Goal: Task Accomplishment & Management: Complete application form

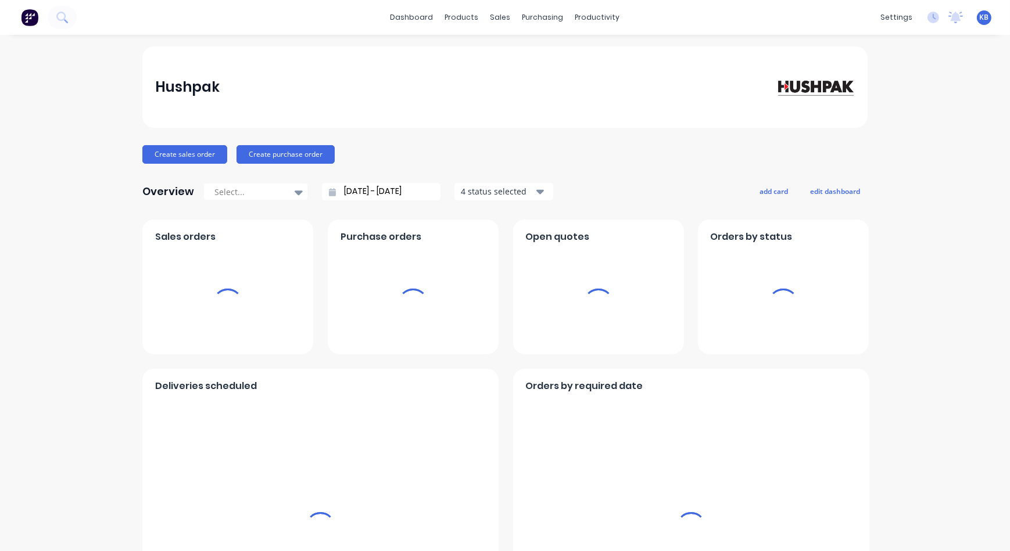
click at [495, 29] on div "dashboard products sales purchasing productivity dashboard products Product Cat…" at bounding box center [505, 17] width 1010 height 35
click at [496, 17] on div "sales" at bounding box center [500, 17] width 32 height 17
click at [511, 48] on link "Sales Orders" at bounding box center [558, 55] width 154 height 23
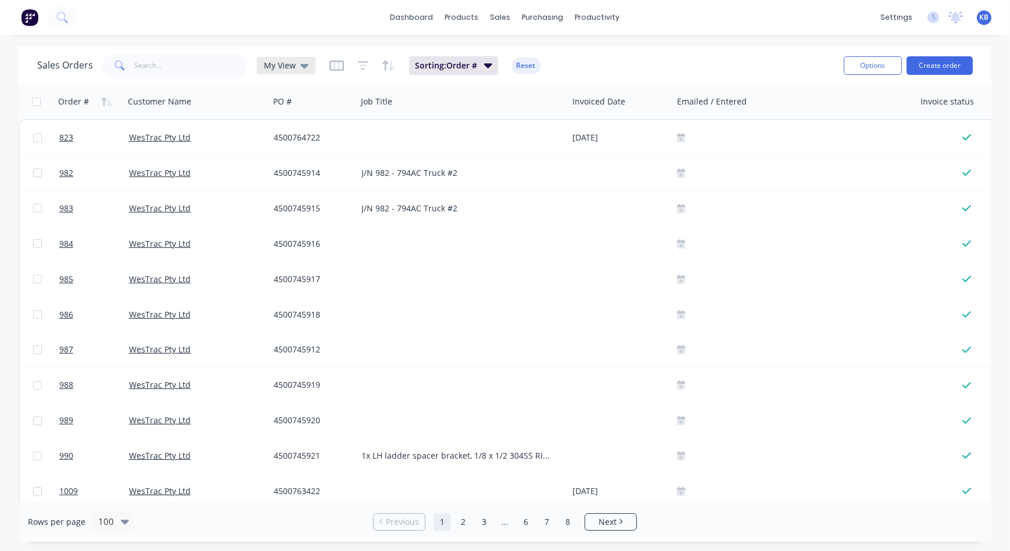
click at [300, 66] on icon at bounding box center [304, 66] width 8 height 5
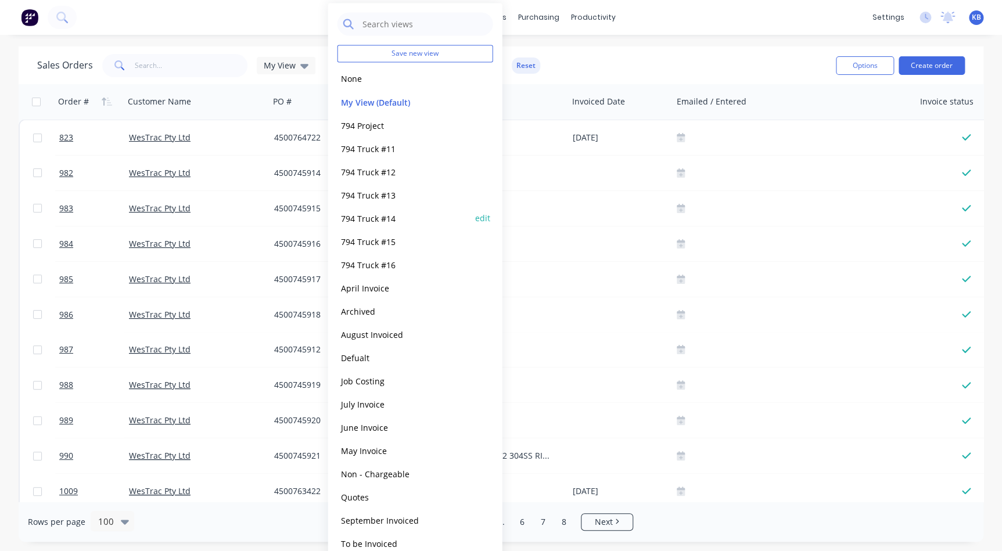
click at [358, 225] on div "794 Truck #14 edit" at bounding box center [416, 217] width 156 height 23
click at [360, 214] on button "794 Truck #14" at bounding box center [404, 217] width 132 height 13
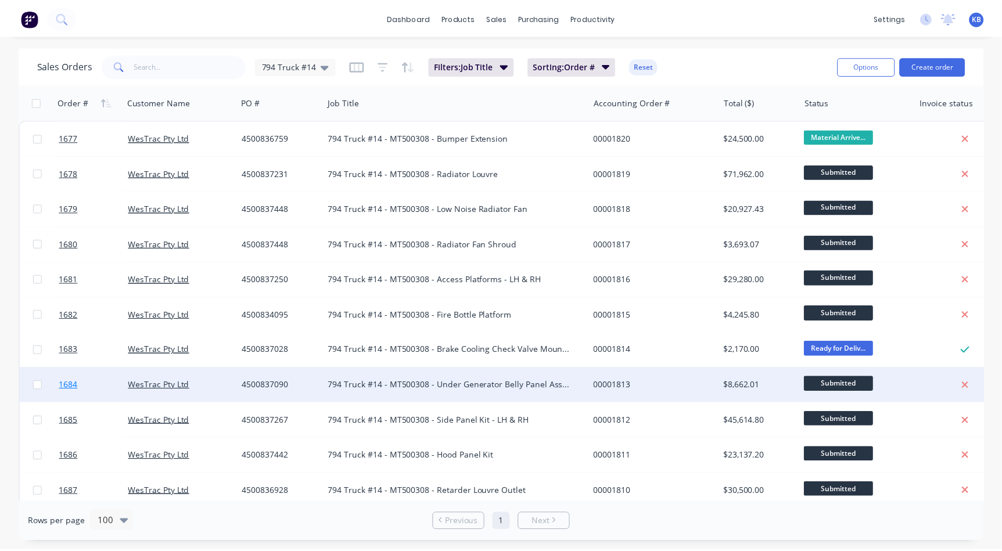
scroll to position [105, 0]
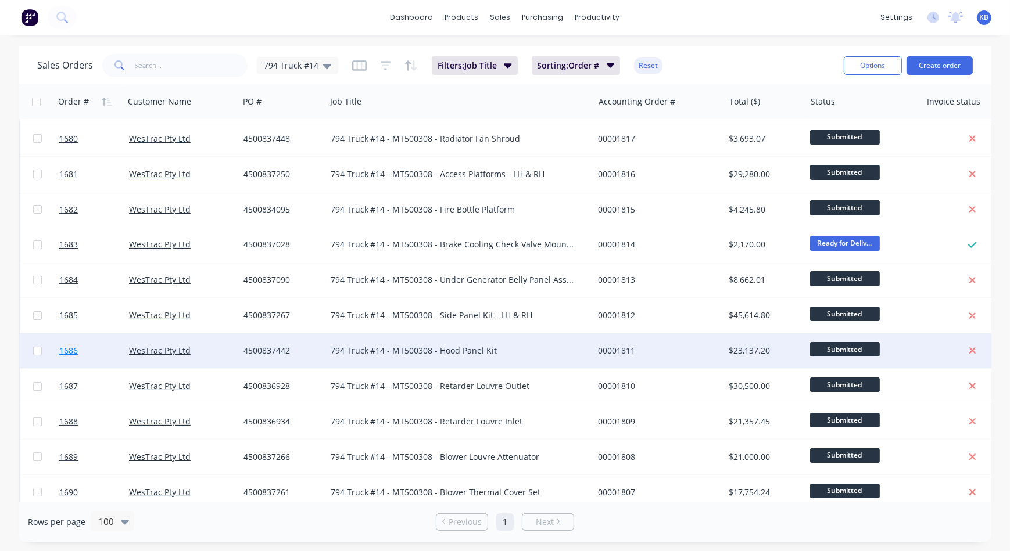
click at [77, 349] on span "1686" at bounding box center [68, 351] width 19 height 12
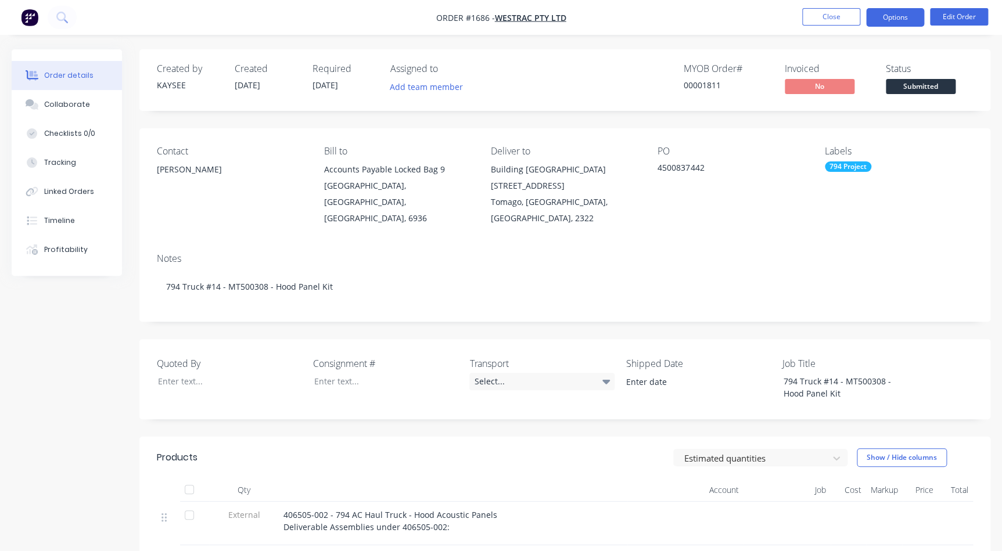
click at [893, 13] on button "Options" at bounding box center [895, 17] width 58 height 19
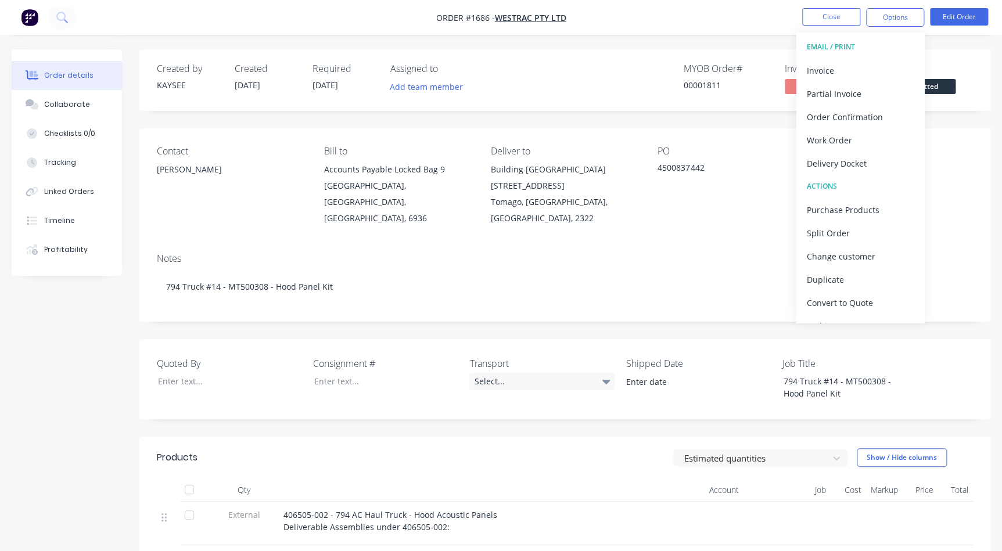
click at [867, 56] on button "EMAIL / PRINT" at bounding box center [860, 46] width 128 height 23
click at [853, 65] on div "Invoice" at bounding box center [860, 70] width 107 height 17
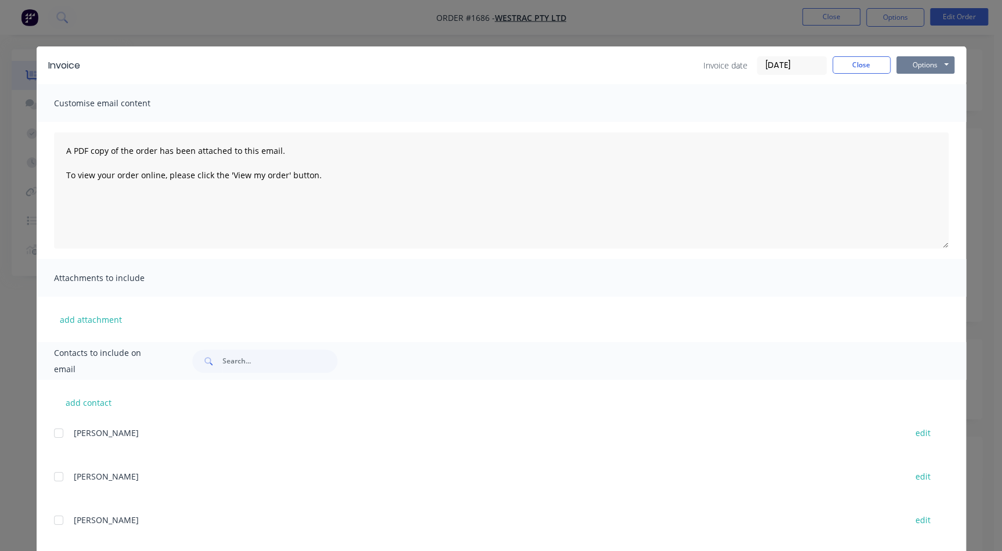
click at [910, 63] on button "Options" at bounding box center [925, 64] width 58 height 17
click at [917, 101] on button "Print" at bounding box center [933, 104] width 74 height 19
click at [866, 71] on button "Close" at bounding box center [861, 64] width 58 height 17
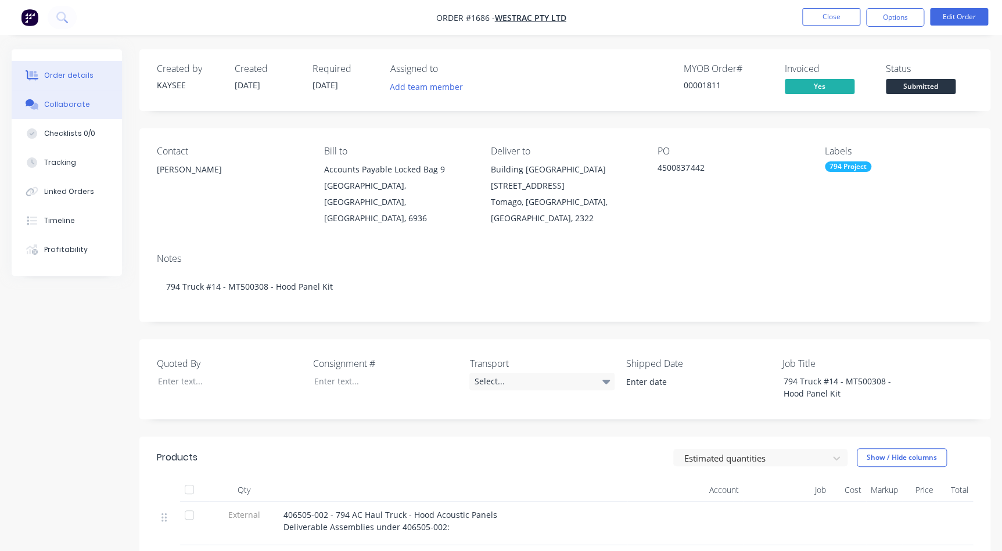
click at [71, 105] on div "Collaborate" at bounding box center [67, 104] width 46 height 10
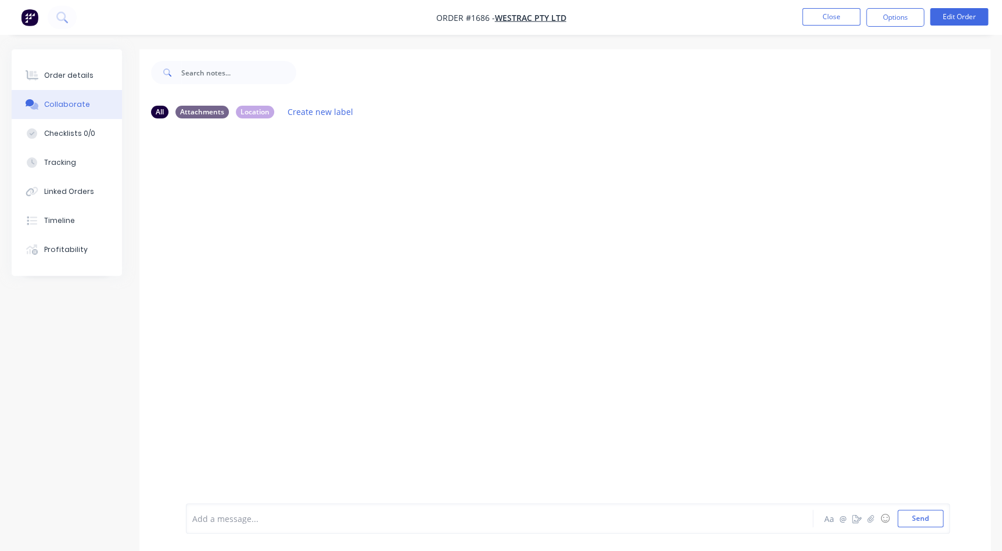
click at [668, 511] on div "Add a message..." at bounding box center [474, 518] width 564 height 17
click at [864, 517] on button "button" at bounding box center [871, 519] width 14 height 14
click at [929, 514] on button "Send" at bounding box center [921, 518] width 46 height 17
click at [842, 29] on nav "Order #1686 - WesTrac Pty Ltd Close Options Edit Order" at bounding box center [501, 17] width 1002 height 35
click at [842, 20] on button "Close" at bounding box center [831, 16] width 58 height 17
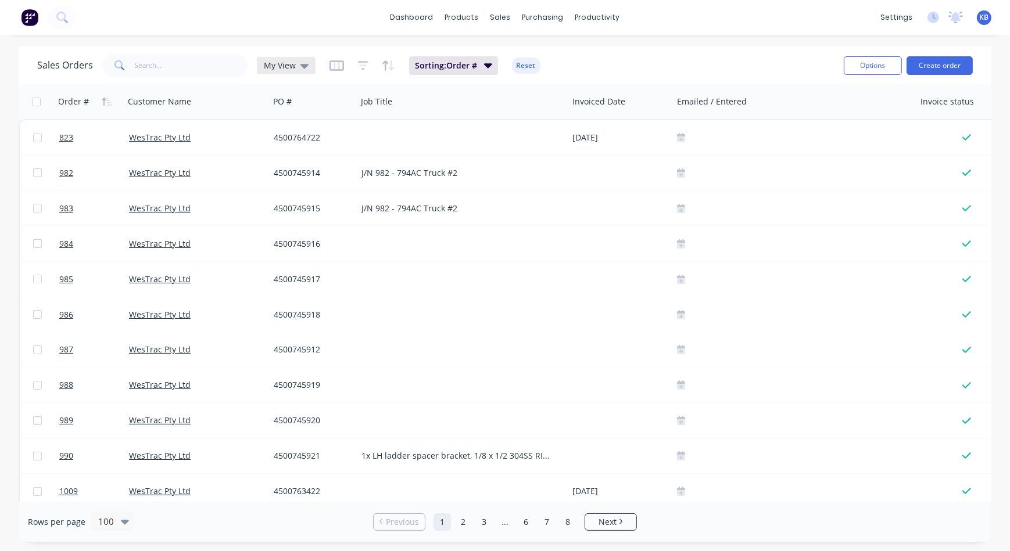
click at [308, 63] on div "My View" at bounding box center [286, 65] width 59 height 17
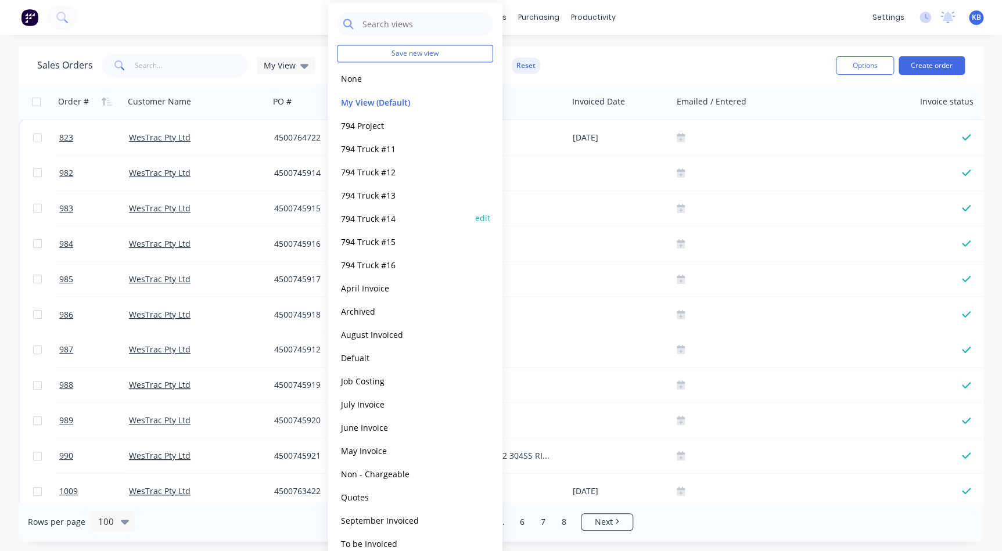
click at [376, 218] on button "794 Truck #14" at bounding box center [404, 217] width 132 height 13
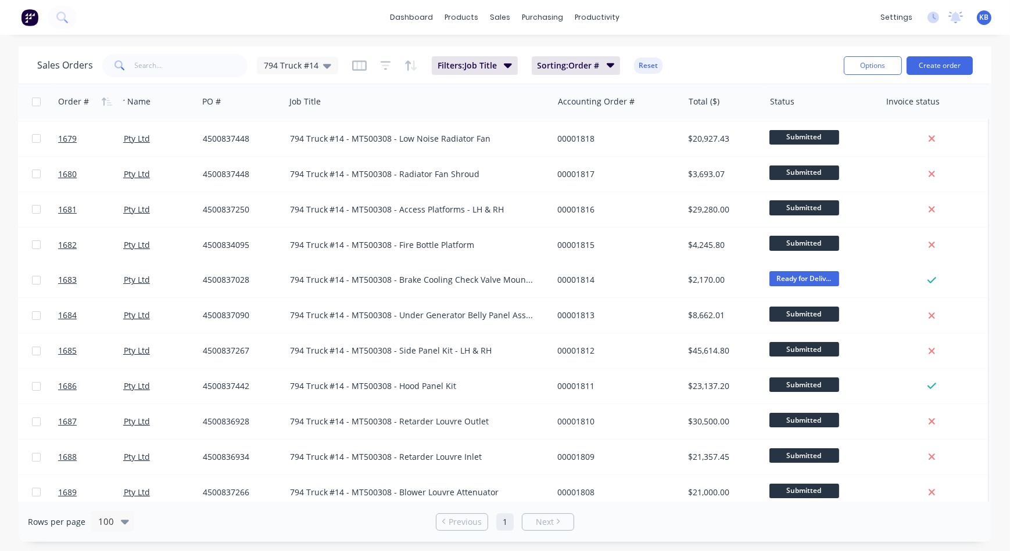
scroll to position [0, 46]
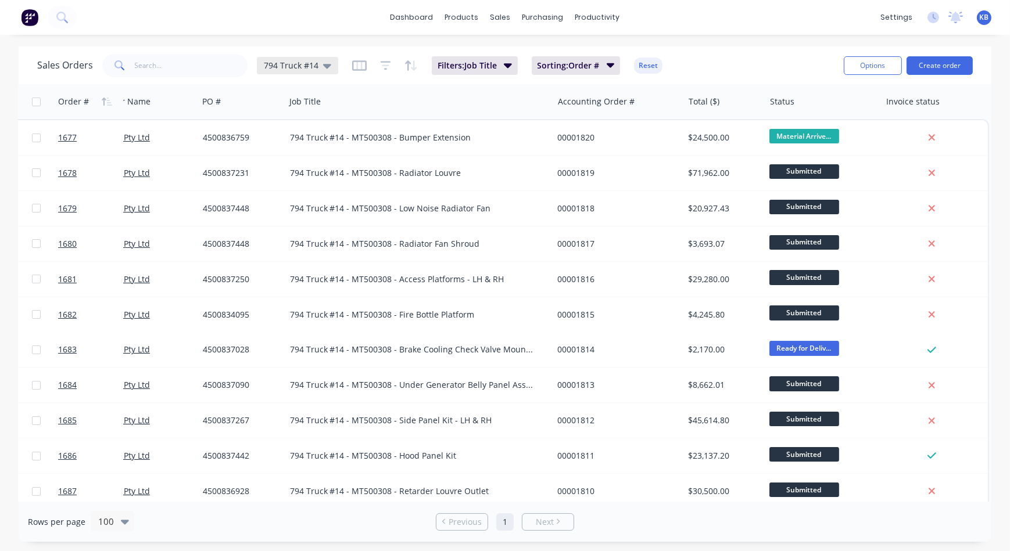
click at [310, 69] on span "794 Truck #14" at bounding box center [291, 65] width 55 height 12
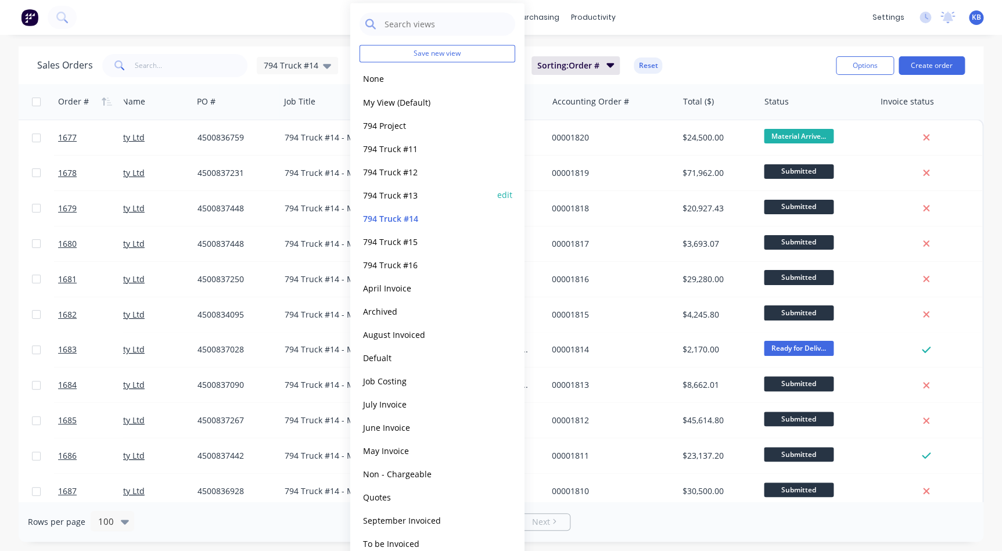
click at [397, 198] on button "794 Truck #13" at bounding box center [426, 194] width 132 height 13
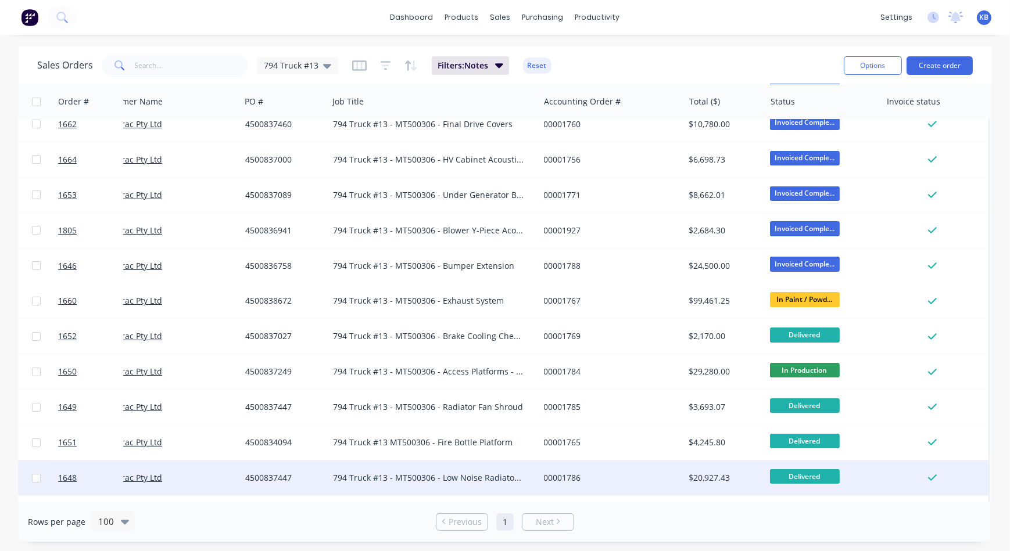
scroll to position [0, 28]
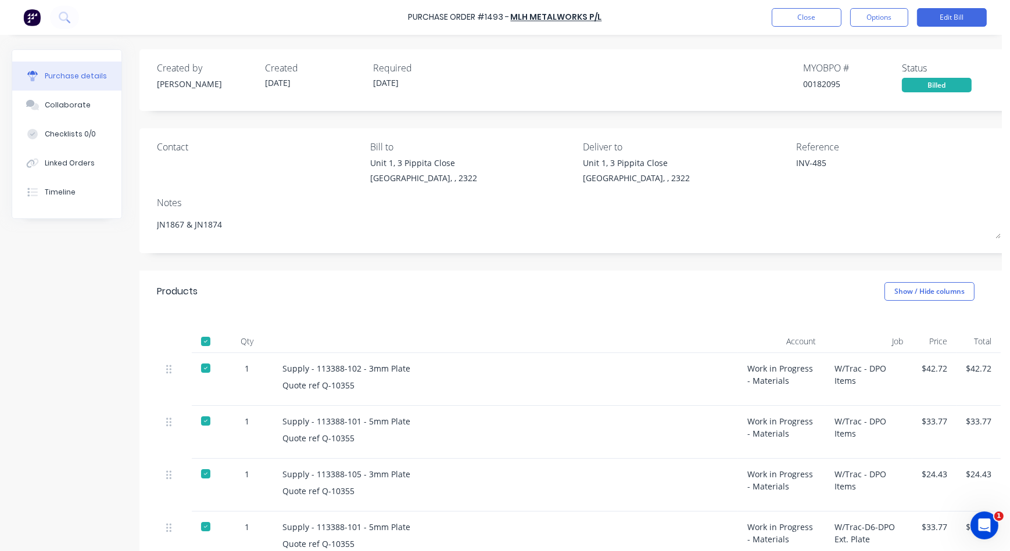
type textarea "x"
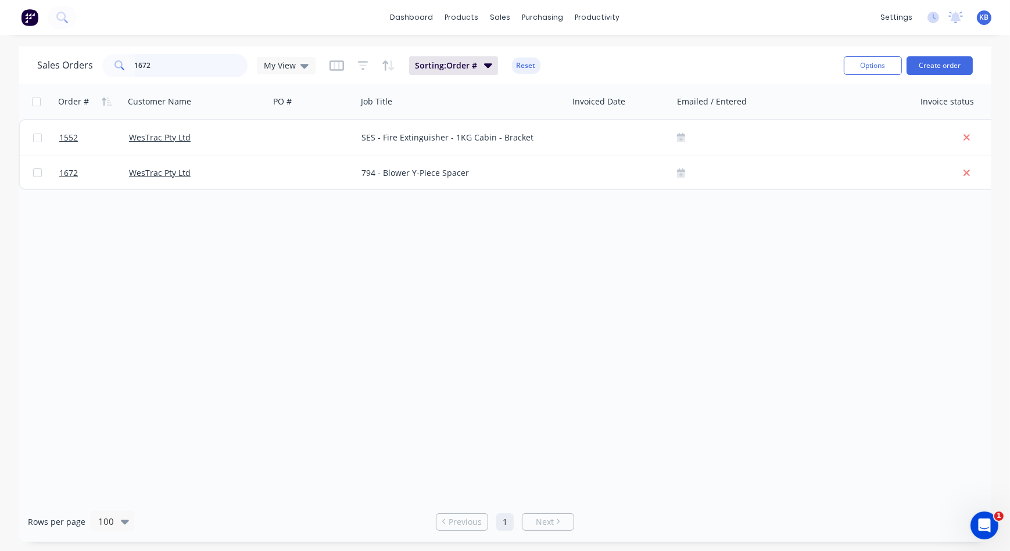
click at [135, 71] on input "1672" at bounding box center [191, 65] width 113 height 23
drag, startPoint x: 159, startPoint y: 67, endPoint x: 103, endPoint y: 54, distance: 57.3
click at [103, 54] on div "1672" at bounding box center [174, 65] width 145 height 23
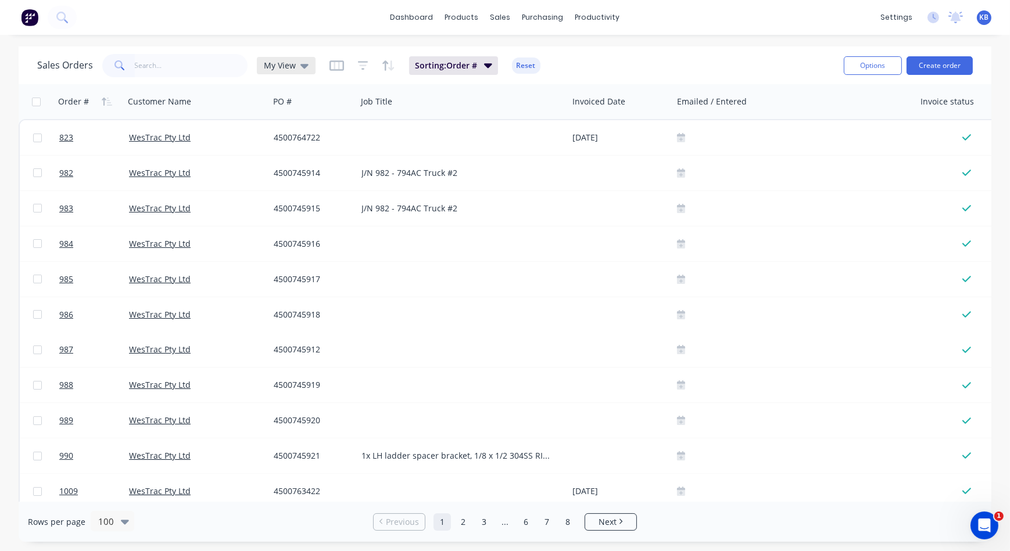
click at [310, 70] on div "My View" at bounding box center [286, 65] width 59 height 17
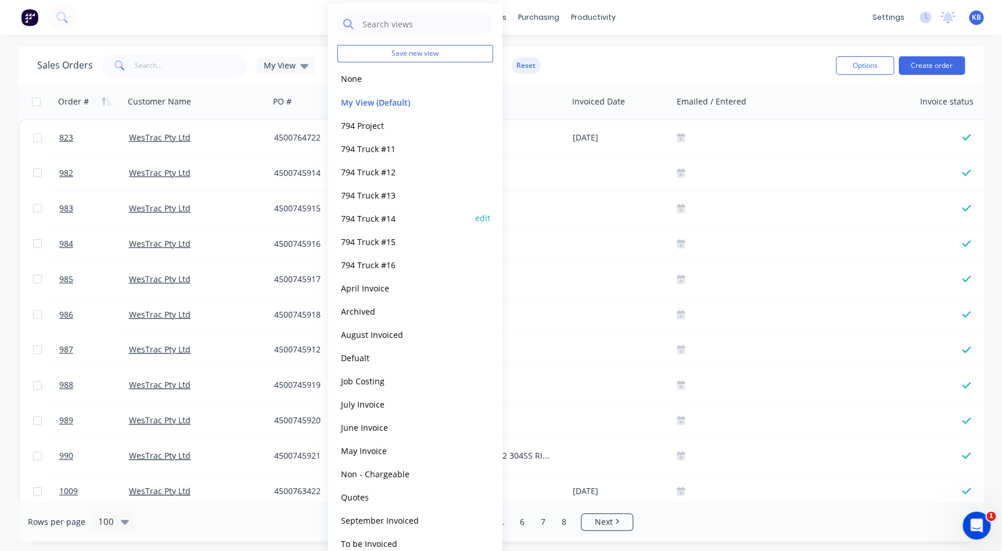
click at [365, 209] on div "794 Truck #14 edit" at bounding box center [416, 217] width 156 height 23
click at [364, 227] on div "794 Truck #14 edit" at bounding box center [416, 217] width 156 height 23
click at [364, 220] on button "794 Truck #14" at bounding box center [404, 217] width 132 height 13
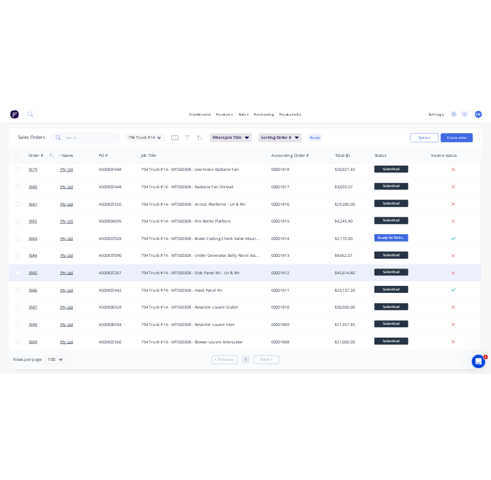
scroll to position [105, 46]
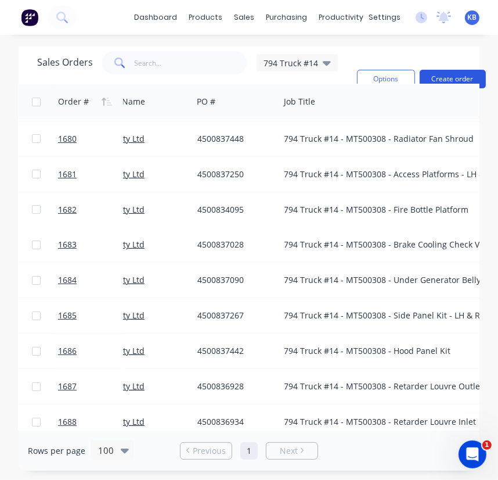
click at [435, 74] on button "Create order" at bounding box center [453, 79] width 66 height 19
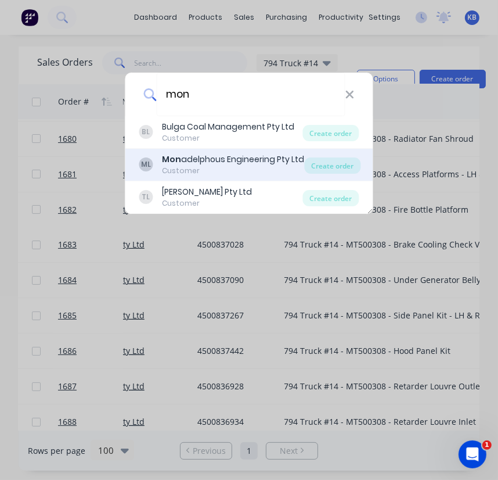
type input "mon"
click at [221, 167] on div "Customer" at bounding box center [234, 171] width 142 height 10
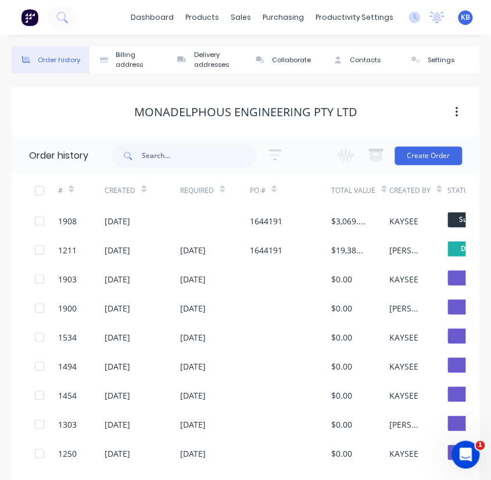
click at [414, 169] on div "Change order status Submitted Scheduled Material Ordered Material Arrived In Pr…" at bounding box center [395, 156] width 132 height 38
click at [415, 166] on div "Change order status Submitted Scheduled Material Ordered Material Arrived In Pr…" at bounding box center [395, 156] width 132 height 38
click at [418, 161] on button "Create Order" at bounding box center [427, 155] width 67 height 19
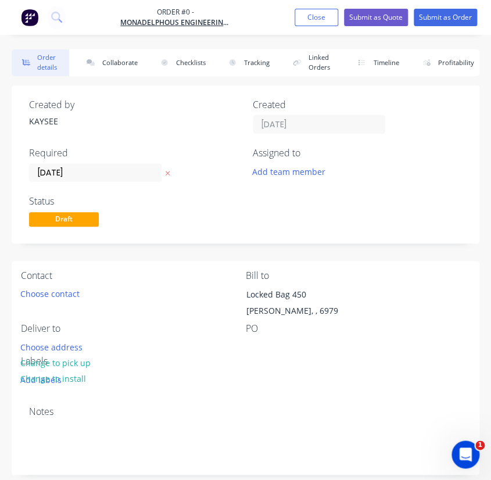
click at [149, 142] on div "Created by KAYSEE Created [DATE] Required [DATE] Assigned to Add team member" at bounding box center [245, 140] width 433 height 82
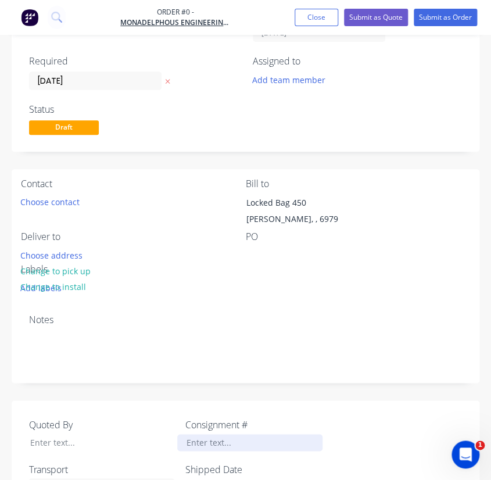
scroll to position [105, 0]
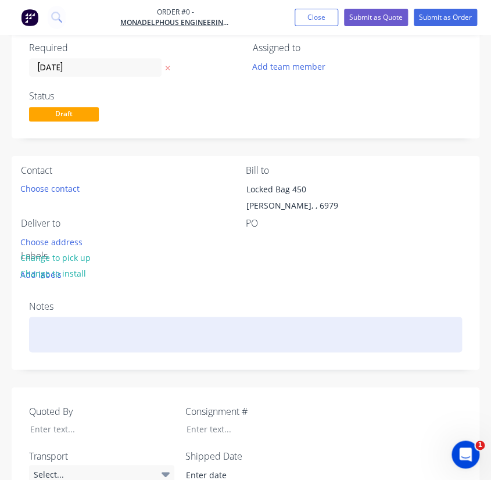
click at [65, 322] on div at bounding box center [245, 334] width 433 height 35
paste div
click at [40, 333] on div "Bath Conveyor Rock Guards" at bounding box center [245, 334] width 433 height 35
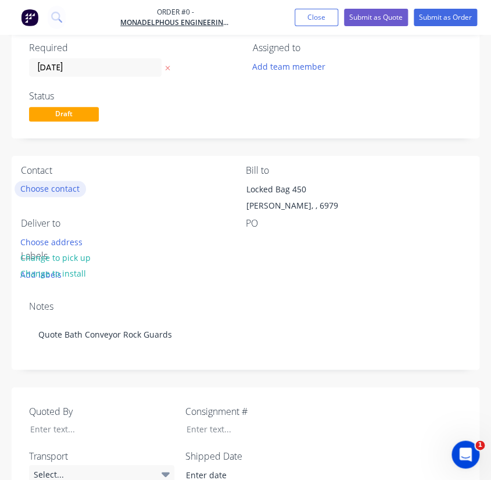
click at [41, 186] on div "Order details Collaborate Checklists 0/0 Tracking Linked Orders Timeline Profit…" at bounding box center [245, 417] width 491 height 947
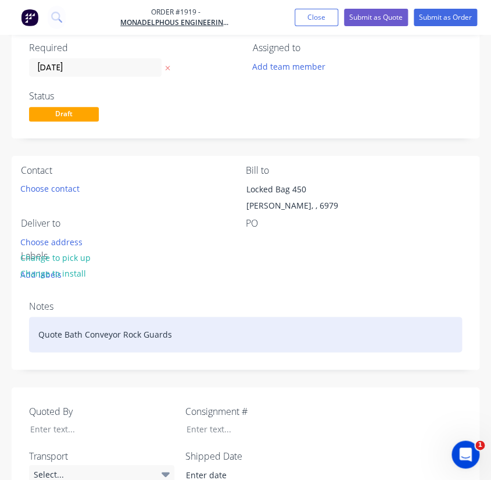
click at [63, 335] on div "Quote Bath Conveyor Rock Guards" at bounding box center [245, 334] width 433 height 35
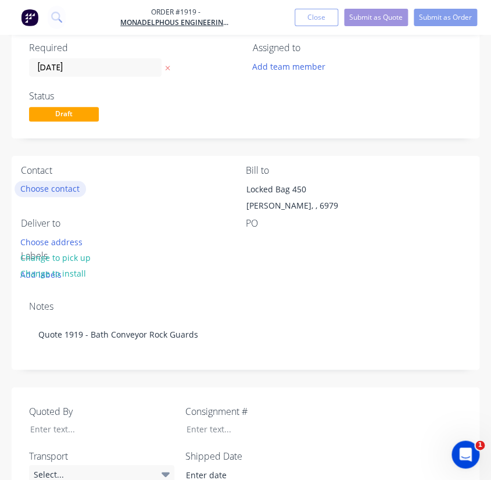
click at [52, 193] on button "Choose contact" at bounding box center [50, 189] width 71 height 16
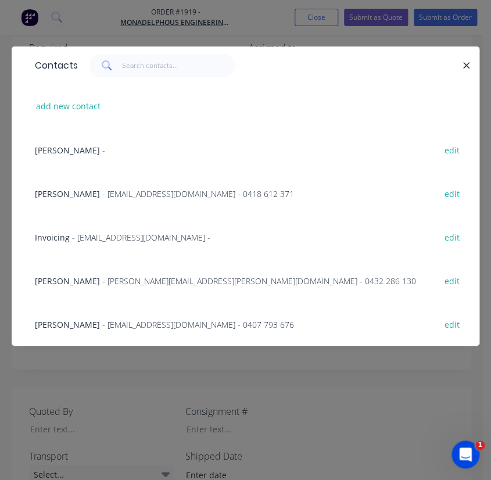
click at [75, 200] on div "[PERSON_NAME] - [EMAIL_ADDRESS][DOMAIN_NAME] - 0418 612 371 edit" at bounding box center [245, 193] width 433 height 44
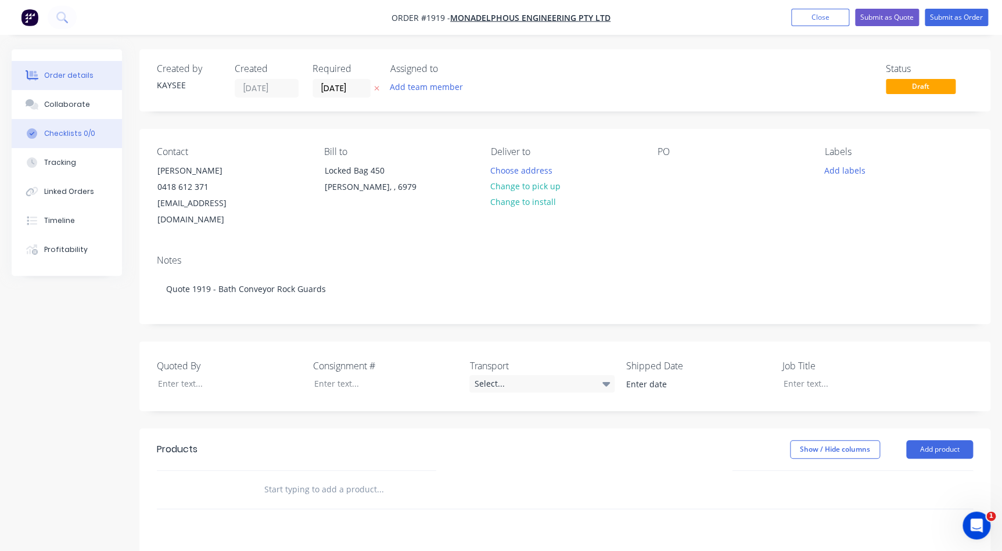
click at [69, 139] on button "Checklists 0/0" at bounding box center [67, 133] width 110 height 29
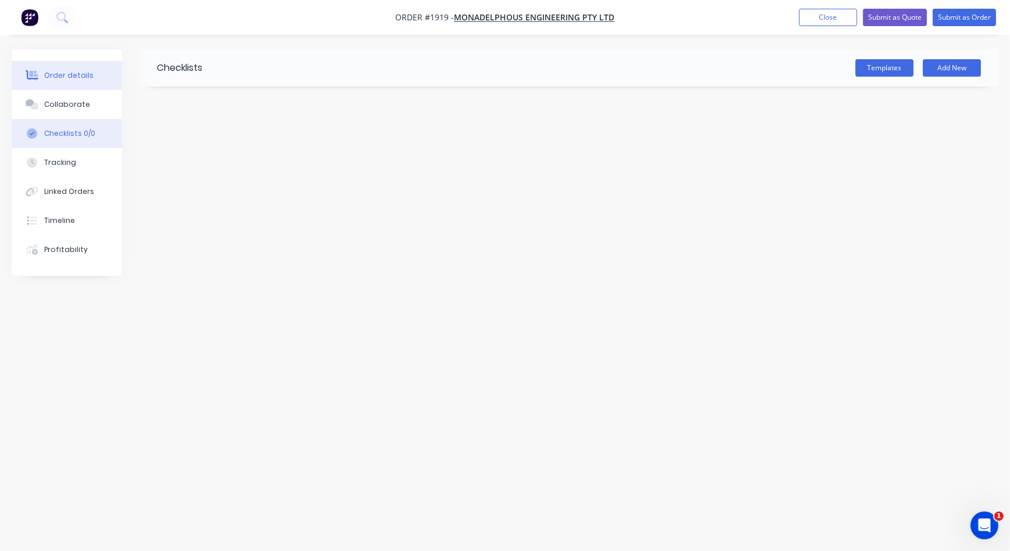
click at [58, 80] on div "Order details" at bounding box center [68, 75] width 49 height 10
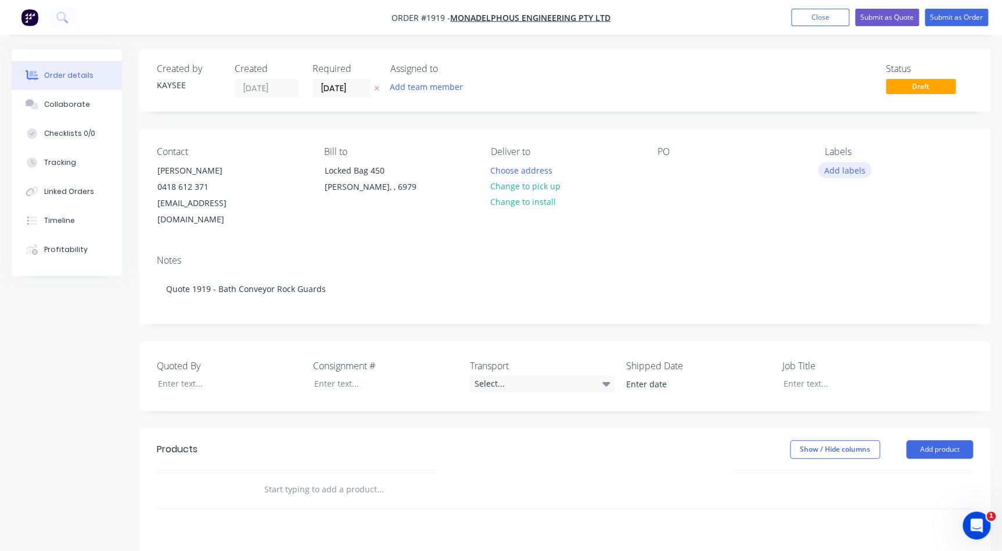
click at [831, 177] on button "Add labels" at bounding box center [844, 170] width 53 height 16
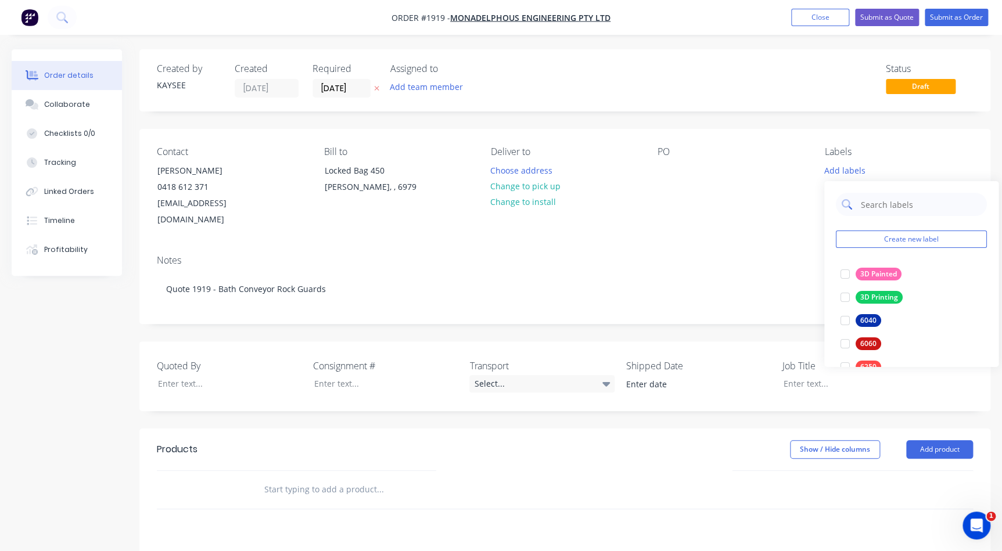
click at [888, 198] on input "text" at bounding box center [920, 204] width 121 height 23
drag, startPoint x: 875, startPoint y: 202, endPoint x: 823, endPoint y: 196, distance: 52.6
click at [823, 196] on body "Order #1919 - Monadelphous Engineering Pty Ltd Add product Close Submit as Quot…" at bounding box center [501, 403] width 1002 height 806
type input "m"
click at [339, 478] on input "text" at bounding box center [380, 489] width 232 height 23
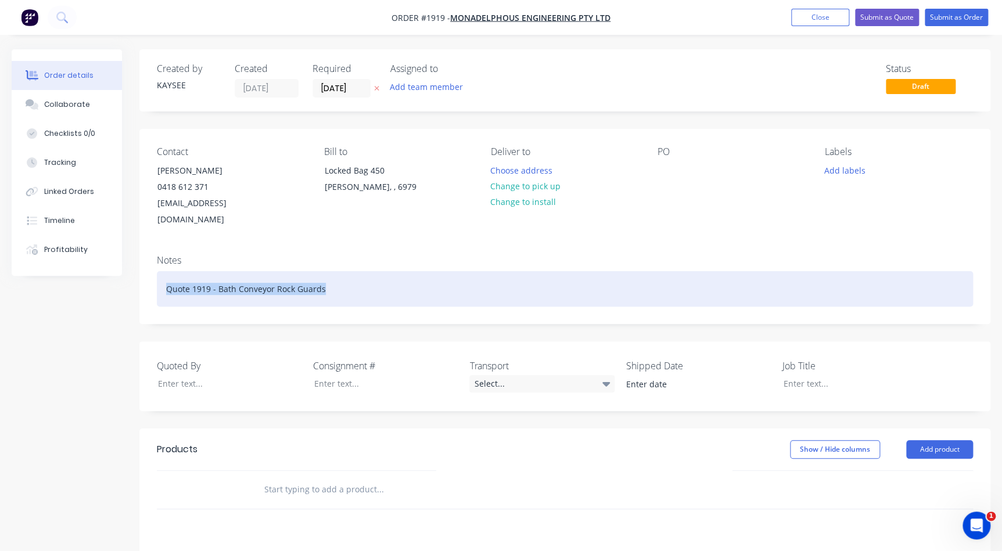
drag, startPoint x: 342, startPoint y: 269, endPoint x: 123, endPoint y: 266, distance: 218.5
click at [123, 266] on div "Order details Collaborate Checklists 0/0 Tracking Linked Orders Timeline Profit…" at bounding box center [501, 427] width 1002 height 756
copy div "Quote 1919 - Bath Conveyor Rock Guards"
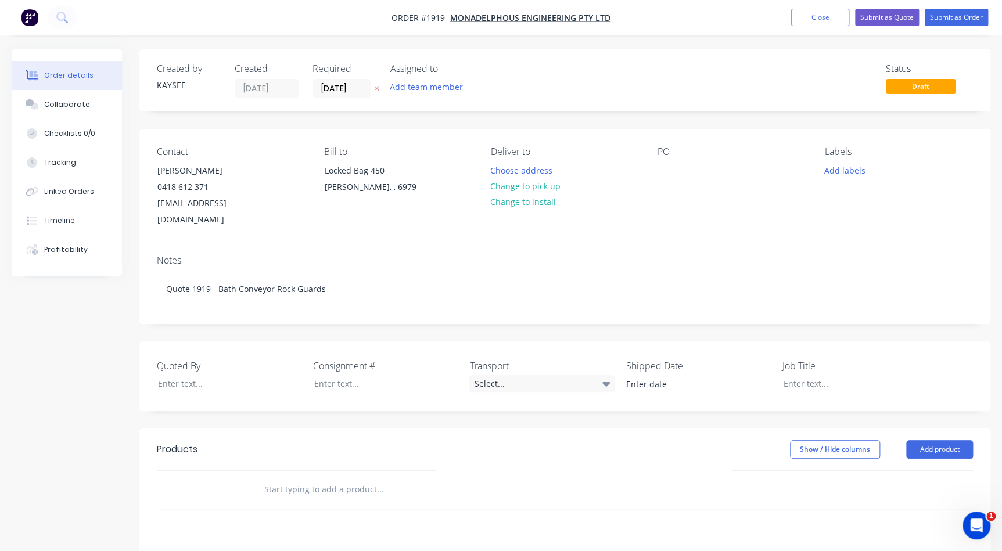
click at [845, 376] on div "Job Title" at bounding box center [855, 376] width 145 height 35
click at [823, 375] on div at bounding box center [846, 383] width 145 height 17
paste div
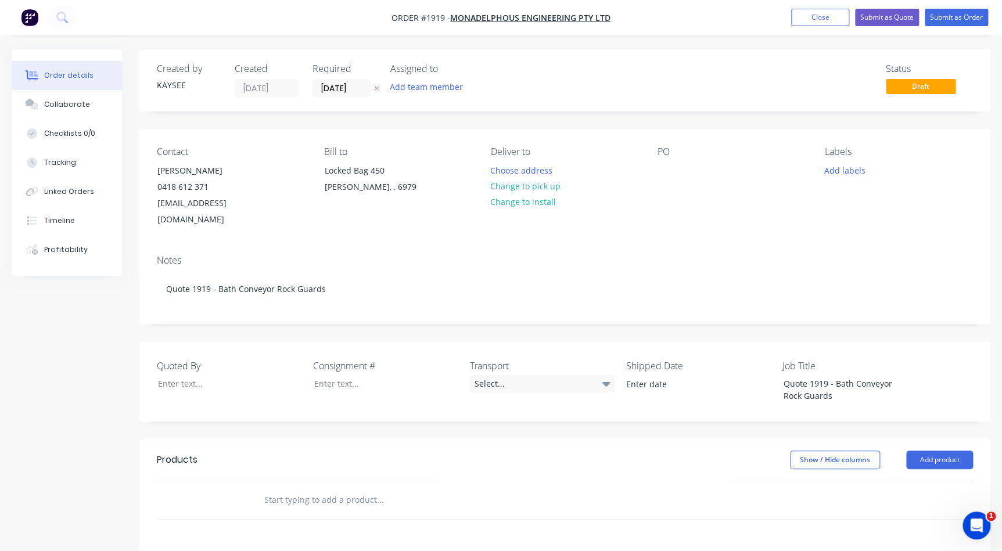
click at [290, 489] on input "text" at bounding box center [380, 500] width 232 height 23
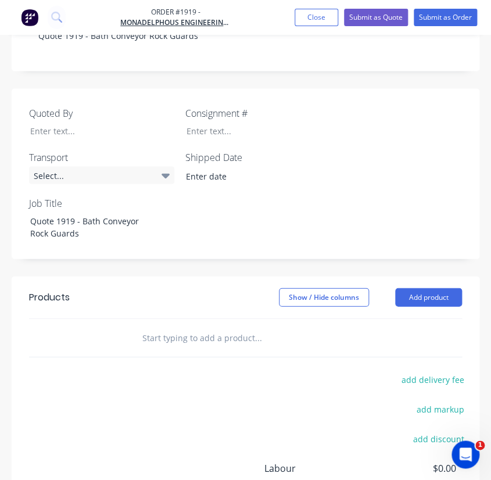
scroll to position [475, 0]
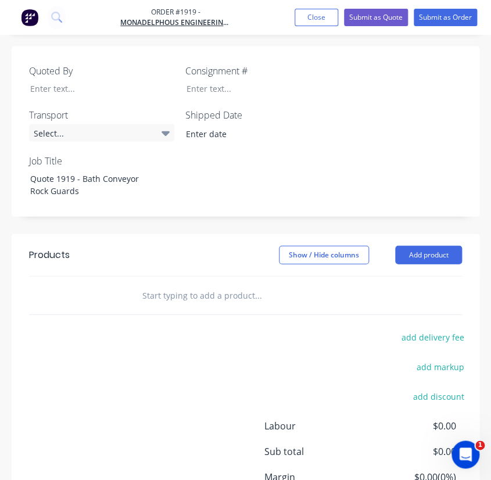
click at [116, 292] on div at bounding box center [93, 295] width 70 height 38
click at [145, 283] on input "text" at bounding box center [229, 294] width 174 height 23
paste input "• 4 x BUL-2532-P11 o 1: GALVANIZING IS REQUIRED AS PER BULGA CHPP SURFACE PROTE…"
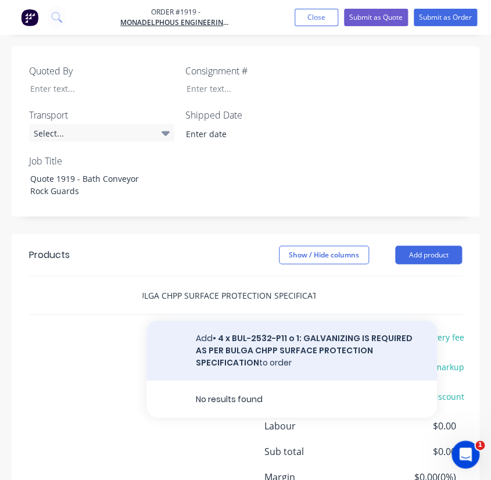
type input "• 4 x BUL-2532-P11 o 1: GALVANIZING IS REQUIRED AS PER BULGA CHPP SURFACE PROTE…"
click at [239, 328] on button "Add • 4 x BUL-2532-P11 o 1: GALVANIZING IS REQUIRED AS PER BULGA CHPP SURFACE P…" at bounding box center [291, 350] width 290 height 60
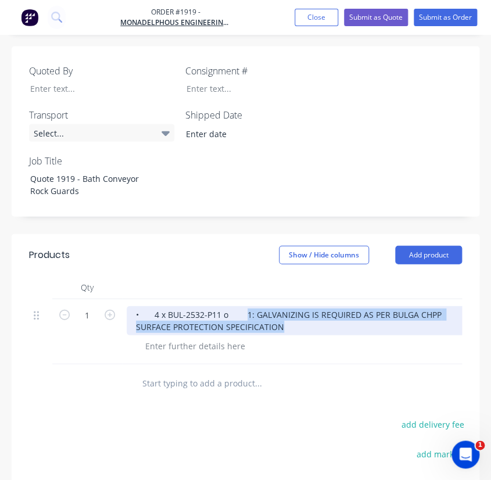
drag, startPoint x: 237, startPoint y: 298, endPoint x: 345, endPoint y: 315, distance: 109.5
click at [345, 315] on div "• 4 x BUL-2532-P11 o 1: GALVANIZING IS REQUIRED AS PER BULGA CHPP SURFACE PROTE…" at bounding box center [296, 320] width 339 height 29
copy div "1: GALVANIZING IS REQUIRED AS PER BULGA CHPP SURFACE PROTECTION SPECIFICATION"
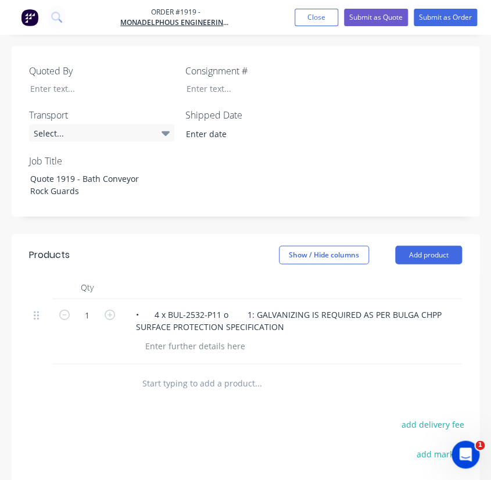
click at [256, 337] on div at bounding box center [301, 345] width 330 height 17
click at [204, 337] on div at bounding box center [195, 345] width 119 height 17
paste div
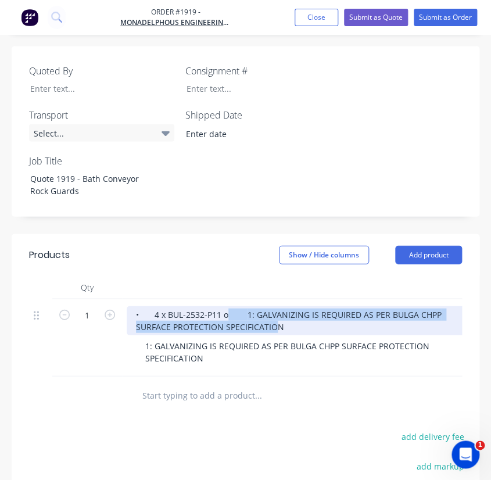
drag, startPoint x: 273, startPoint y: 310, endPoint x: 228, endPoint y: 282, distance: 53.5
click at [228, 299] on div "• 4 x BUL-2532-P11 o 1: GALVANIZING IS REQUIRED AS PER BULGA CHPP SURFACE PROTE…" at bounding box center [296, 337] width 349 height 77
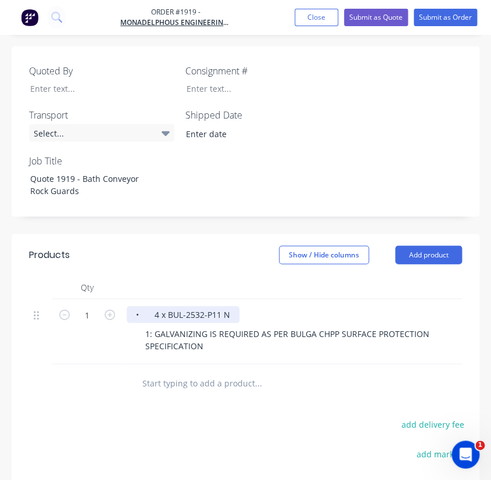
click at [232, 306] on div "• 4 x BUL-2532-P11 N" at bounding box center [183, 314] width 113 height 17
click at [150, 374] on input "text" at bounding box center [229, 382] width 174 height 23
paste input "• 18 x BUL-2532-P10"
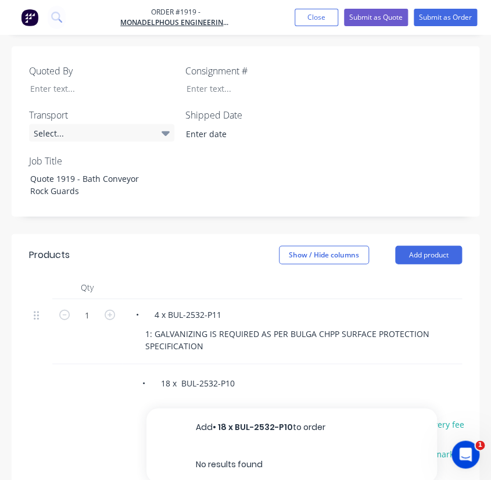
drag, startPoint x: 174, startPoint y: 374, endPoint x: 127, endPoint y: 379, distance: 47.4
click at [127, 379] on div "• 18 x BUL-2532-P10 Add • 18 x BUL-2532-P10 to order No results found" at bounding box center [245, 383] width 433 height 38
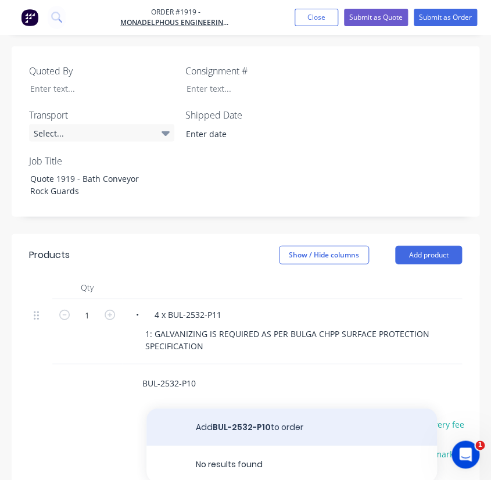
type input "BUL-2532-P10"
click at [255, 419] on button "Add BUL-2532-P10 to order" at bounding box center [291, 426] width 290 height 37
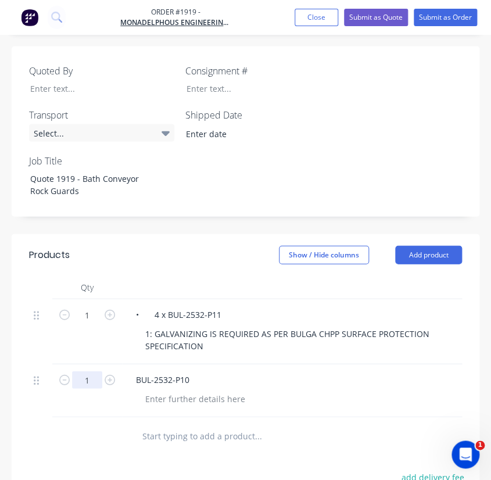
click at [99, 371] on input "1" at bounding box center [87, 379] width 30 height 17
type input "18"
click at [91, 306] on input "1" at bounding box center [87, 314] width 30 height 17
type input "4"
drag, startPoint x: 167, startPoint y: 301, endPoint x: 131, endPoint y: 302, distance: 36.6
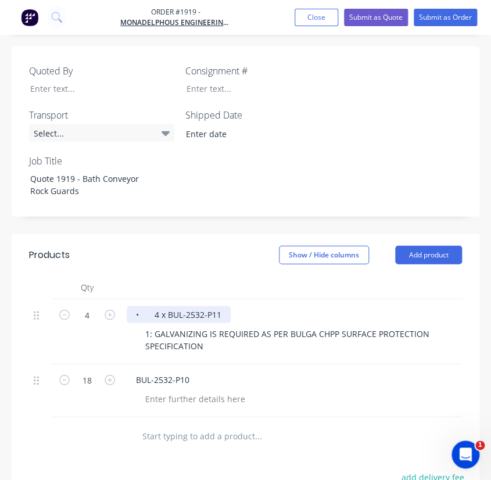
click at [131, 306] on div "• 4 x BUL-2532-P11" at bounding box center [179, 314] width 104 height 17
drag, startPoint x: 166, startPoint y: 298, endPoint x: 123, endPoint y: 314, distance: 45.8
click at [123, 314] on div "• 4 x BUL-2532-P11 1: GALVANIZING IS REQUIRED AS PER BULGA CHPP SURFACE PROTECT…" at bounding box center [296, 331] width 349 height 65
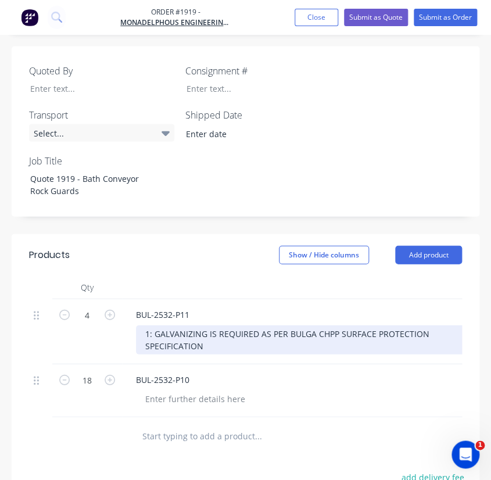
click at [174, 325] on div "1: GALVANIZING IS REQUIRED AS PER BULGA CHPP SURFACE PROTECTION SPECIFICATION" at bounding box center [301, 339] width 330 height 29
click at [159, 325] on div "1: GALVANIZING IS REQUIRED AS PER BULGA CHPP SURFACE PROTECTION SPECIFICATION" at bounding box center [301, 339] width 330 height 29
click at [149, 325] on div "1: GALVANIZING IS REQUIRED AS PER BULGA CHPP SURFACE PROTECTION SPECIFICATION" at bounding box center [301, 339] width 330 height 29
click at [152, 325] on div "1: GALVANIZING IS REQUIRED AS PER BULGA CHPP SURFACE PROTECTION SPECIFICATION" at bounding box center [301, 339] width 330 height 29
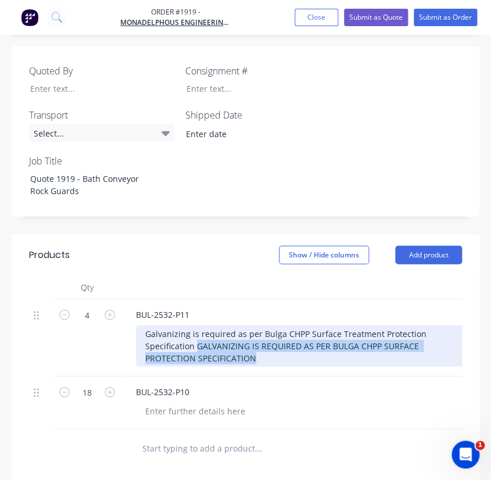
drag, startPoint x: 251, startPoint y: 348, endPoint x: 198, endPoint y: 325, distance: 58.3
click at [198, 325] on div "Galvanizing is required as per Bulga CHPP Surface Treatment Protection Specific…" at bounding box center [301, 345] width 330 height 41
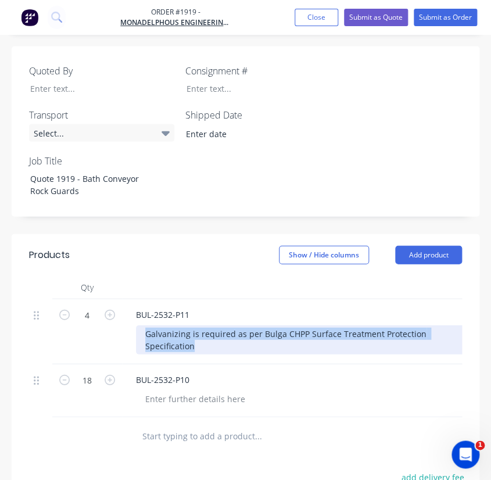
drag, startPoint x: 199, startPoint y: 337, endPoint x: 127, endPoint y: 315, distance: 75.3
click at [127, 315] on div "BUL-2532-P11 Galvanizing is required as per Bulga CHPP Surface Treatment Protec…" at bounding box center [296, 331] width 349 height 65
copy div "Galvanizing is required as per Bulga CHPP Surface Treatment Protection Specific…"
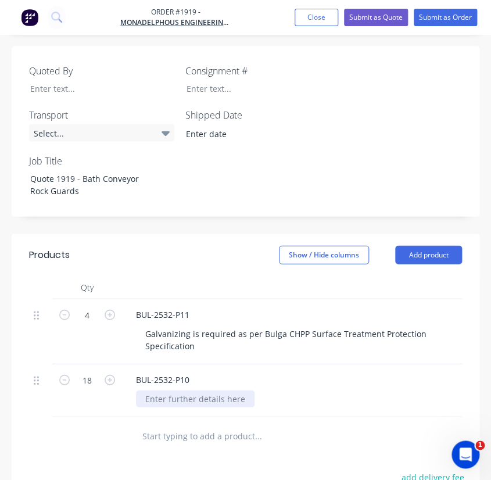
click at [161, 390] on div at bounding box center [195, 398] width 119 height 17
paste div
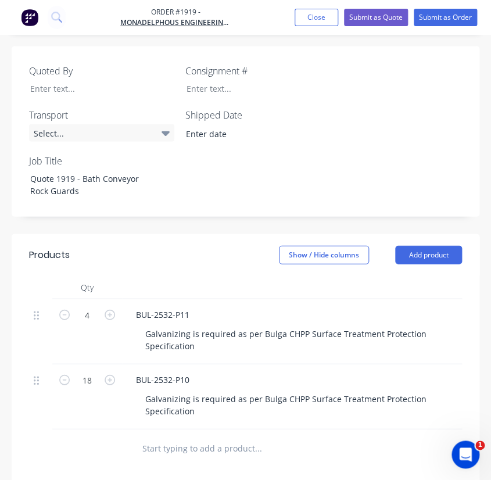
click at [192, 439] on input "text" at bounding box center [229, 447] width 174 height 23
paste input "• 20 x Guards, BUL-2532-P14"
drag, startPoint x: 177, startPoint y: 440, endPoint x: 110, endPoint y: 433, distance: 67.7
click at [110, 433] on div "• 20 x Guards, BUL-2532-P14 Add • 20 x Guards, BUL-2532-P14 to order No results…" at bounding box center [245, 448] width 433 height 38
type input "Guards, BUL-2532-P14"
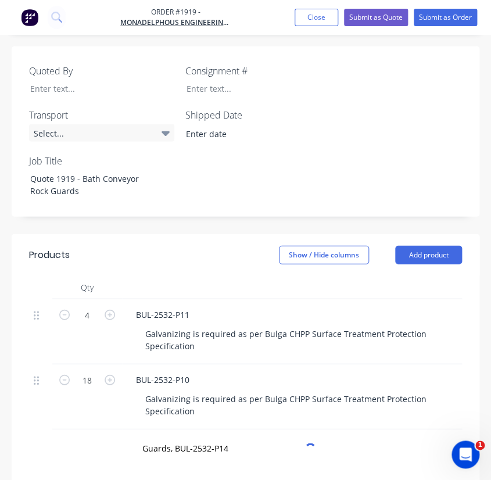
click at [107, 438] on div at bounding box center [93, 448] width 70 height 38
click at [243, 451] on div "Guards, BUL-2532-P14" at bounding box center [241, 448] width 227 height 38
click at [243, 447] on input "Guards, BUL-2532-P14" at bounding box center [229, 447] width 174 height 23
drag, startPoint x: 105, startPoint y: 428, endPoint x: 96, endPoint y: 429, distance: 8.3
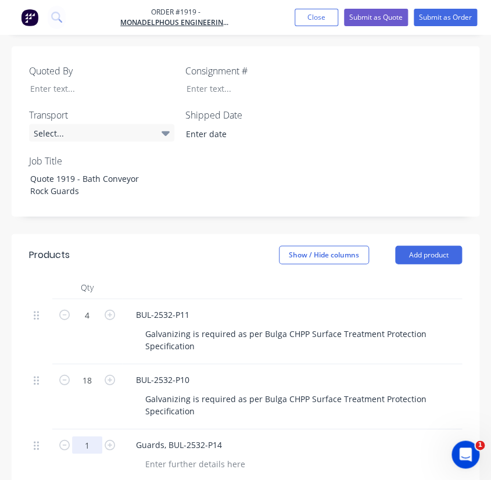
click at [96, 435] on form "1" at bounding box center [87, 443] width 60 height 17
type input "20"
click at [225, 455] on div at bounding box center [195, 463] width 119 height 17
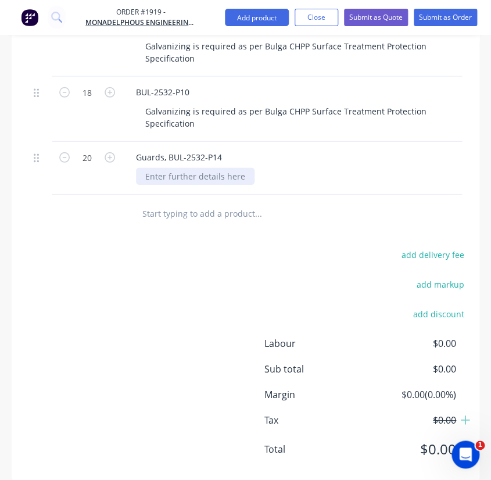
scroll to position [771, 0]
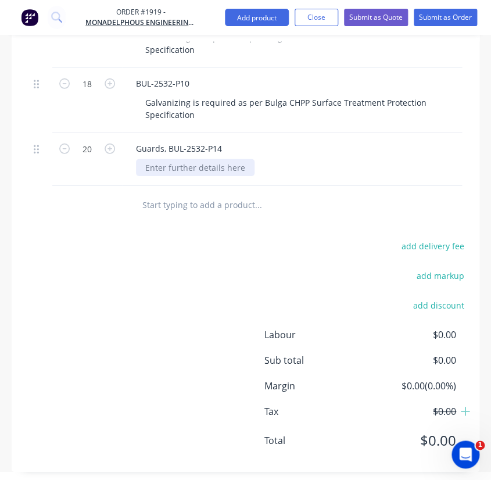
click at [156, 159] on div at bounding box center [195, 167] width 119 height 17
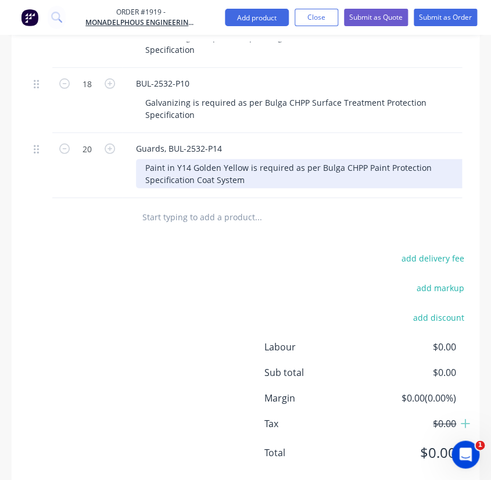
click at [243, 163] on div "Paint in Y14 Golden Yellow is required as per Bulga CHPP Paint Protection Speci…" at bounding box center [301, 173] width 330 height 29
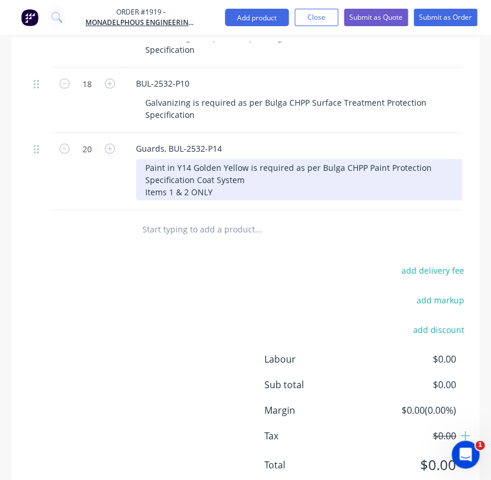
click at [259, 159] on div "Paint in Y14 Golden Yellow is required as per Bulga CHPP Paint Protection Speci…" at bounding box center [301, 179] width 330 height 41
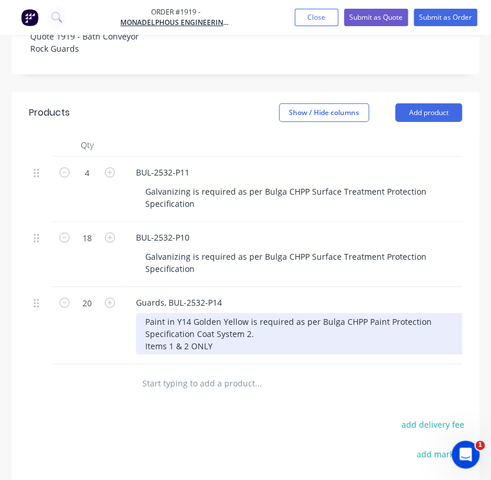
scroll to position [612, 0]
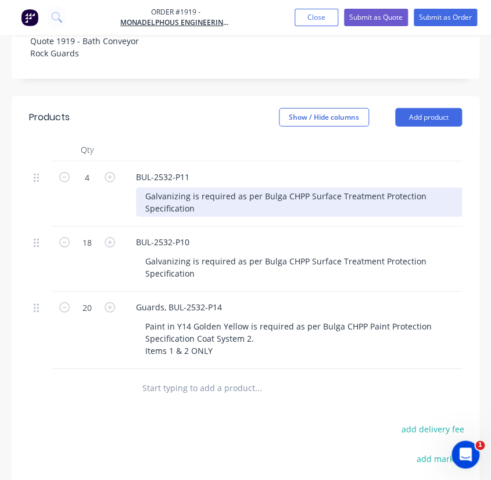
click at [147, 188] on div "Galvanizing is required as per Bulga CHPP Surface Treatment Protection Specific…" at bounding box center [301, 202] width 330 height 29
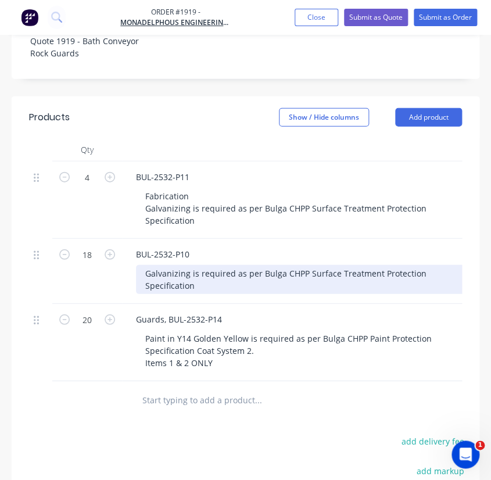
click at [168, 265] on div "Galvanizing is required as per Bulga CHPP Surface Treatment Protection Specific…" at bounding box center [301, 279] width 330 height 29
click at [149, 265] on div "Galvanizing is required as per Bulga CHPP Surface Treatment Protection Specific…" at bounding box center [301, 279] width 330 height 29
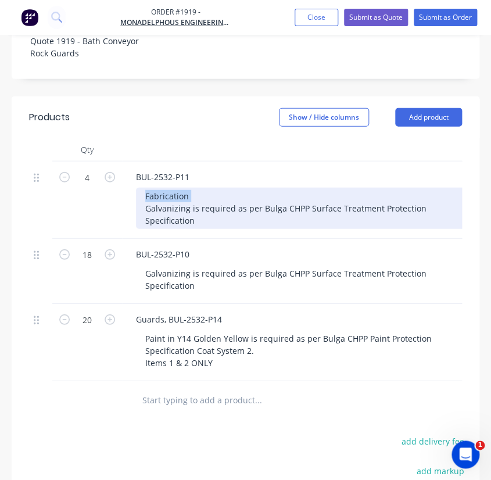
drag, startPoint x: 224, startPoint y: 173, endPoint x: 119, endPoint y: 163, distance: 106.1
click at [119, 163] on div "4 BUL-2532-P11 Fabrication Galvanizing is required as per Bulga CHPP Surface Tr…" at bounding box center [245, 199] width 433 height 77
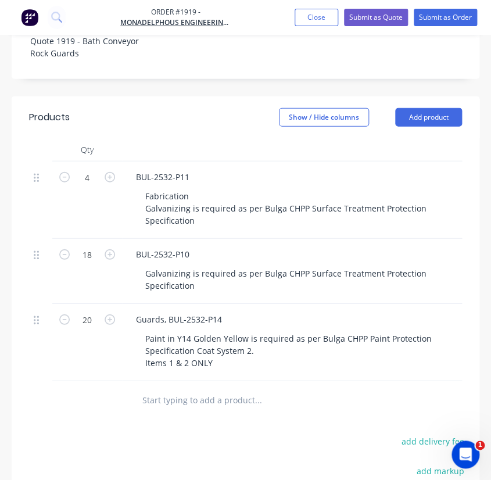
click at [119, 163] on div "4" at bounding box center [87, 199] width 70 height 77
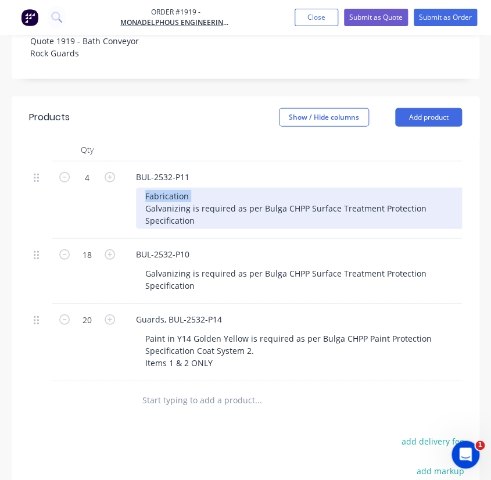
drag, startPoint x: 207, startPoint y: 173, endPoint x: 129, endPoint y: 174, distance: 77.9
click at [129, 174] on div "BUL-2532-P11 Fabrication Galvanizing is required as per Bulga CHPP Surface Trea…" at bounding box center [296, 199] width 349 height 77
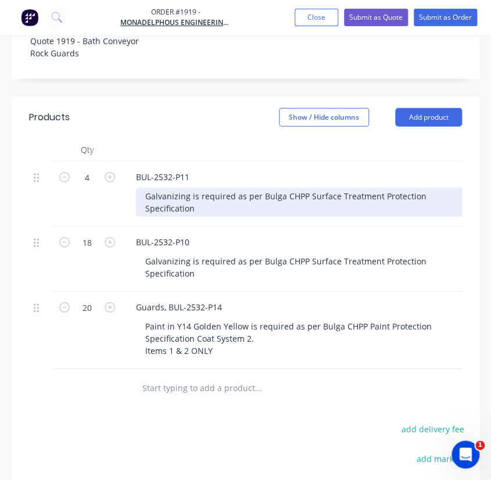
click at [150, 196] on div "Galvanizing is required as per Bulga CHPP Surface Treatment Protection Specific…" at bounding box center [301, 202] width 330 height 29
click at [146, 197] on div "Galvanizing is required as per Bulga CHPP Surface Treatment Protection Specific…" at bounding box center [301, 202] width 330 height 29
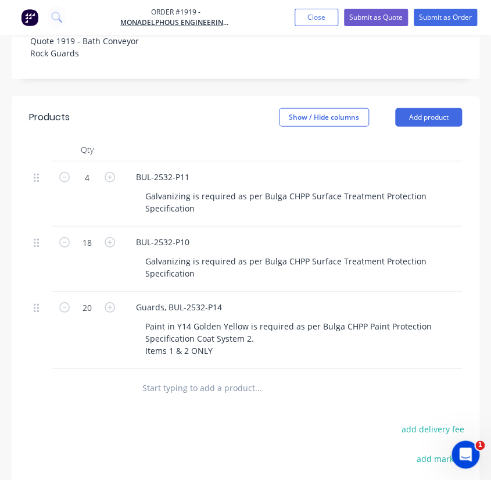
click at [246, 206] on div "BUL-2532-P11 Galvanizing is required as per Bulga CHPP Surface Treatment Protec…" at bounding box center [296, 193] width 349 height 65
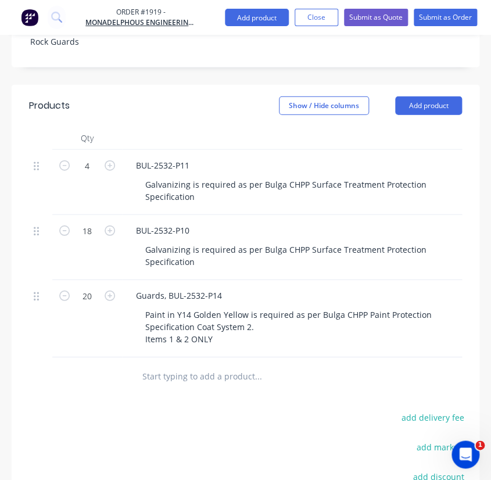
scroll to position [372, 0]
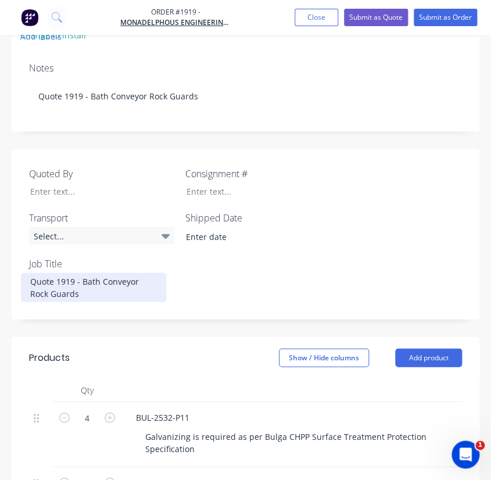
click at [149, 285] on div "Quoted By Consignment # Transport Select... Shipped Date Job Title Quote 1919 -…" at bounding box center [246, 234] width 468 height 170
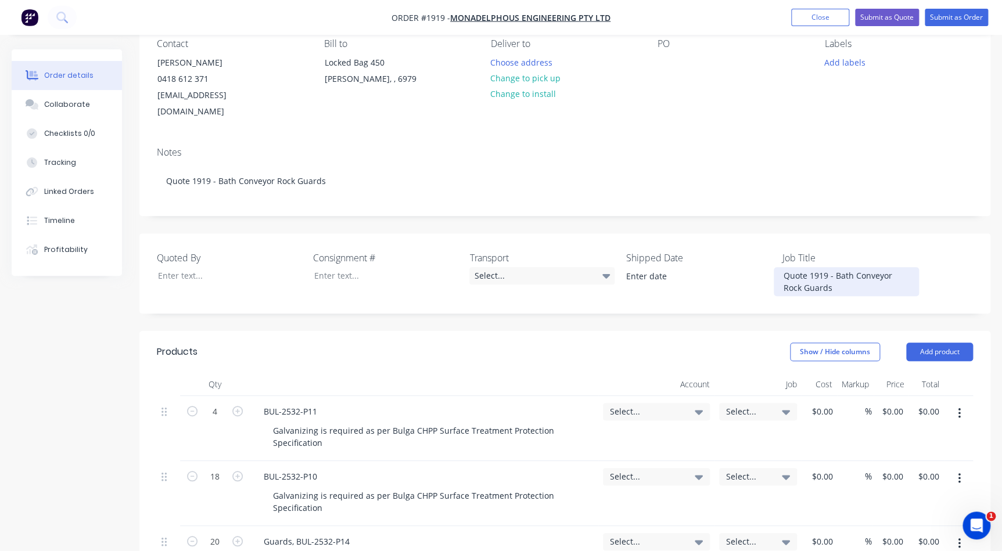
scroll to position [107, 0]
click at [704, 404] on div "Select..." at bounding box center [656, 412] width 107 height 17
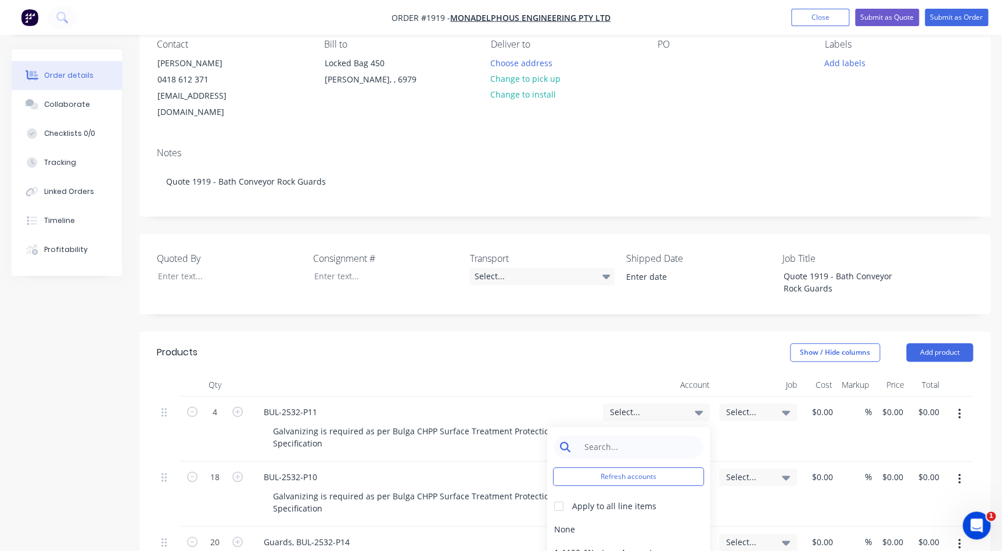
click at [652, 436] on input at bounding box center [637, 447] width 119 height 23
type input "4-11"
drag, startPoint x: 619, startPoint y: 512, endPoint x: 622, endPoint y: 501, distance: 11.3
click at [619, 518] on div "4-1100 / Sales - Mobile Machines Sound" at bounding box center [628, 529] width 163 height 23
click at [684, 404] on div "4-1100 / Sales - Mobile Machines Sound" at bounding box center [656, 412] width 107 height 17
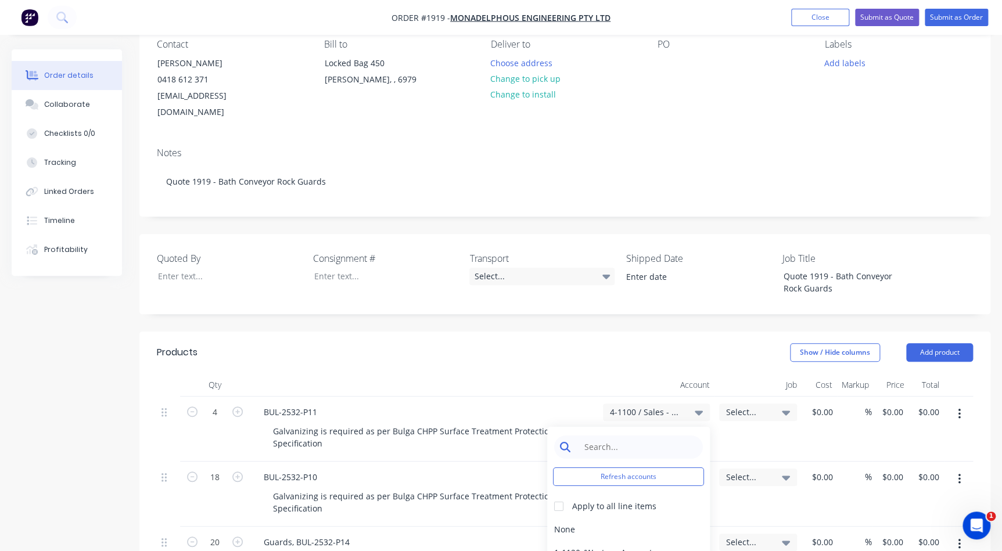
click at [659, 436] on input at bounding box center [637, 447] width 119 height 23
type input "4-1100"
click at [566, 495] on div at bounding box center [558, 506] width 23 height 23
click at [568, 518] on div "4-1100 / Sales - Mobile Machines Sound" at bounding box center [628, 529] width 163 height 23
click at [787, 406] on icon at bounding box center [786, 412] width 8 height 13
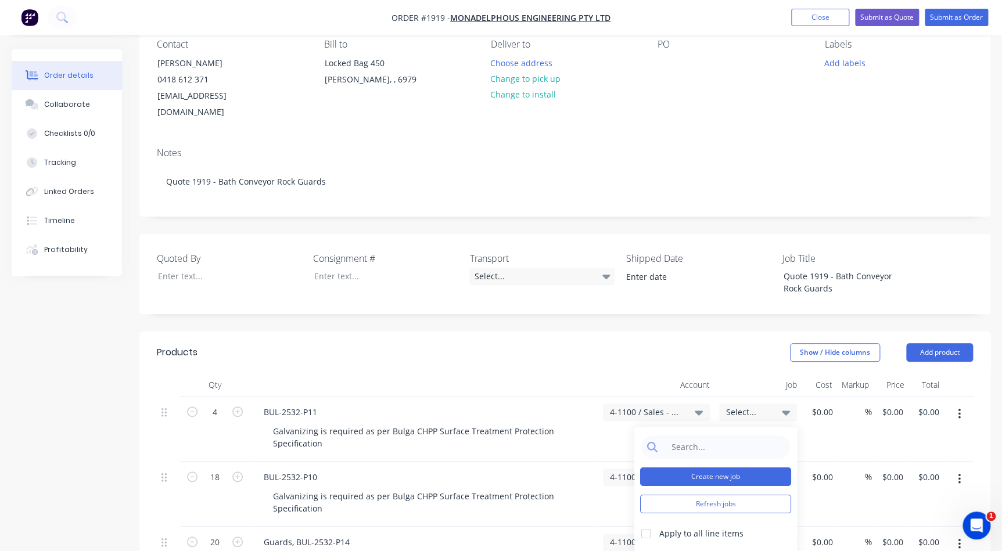
click at [734, 468] on button "Create new job" at bounding box center [715, 477] width 151 height 19
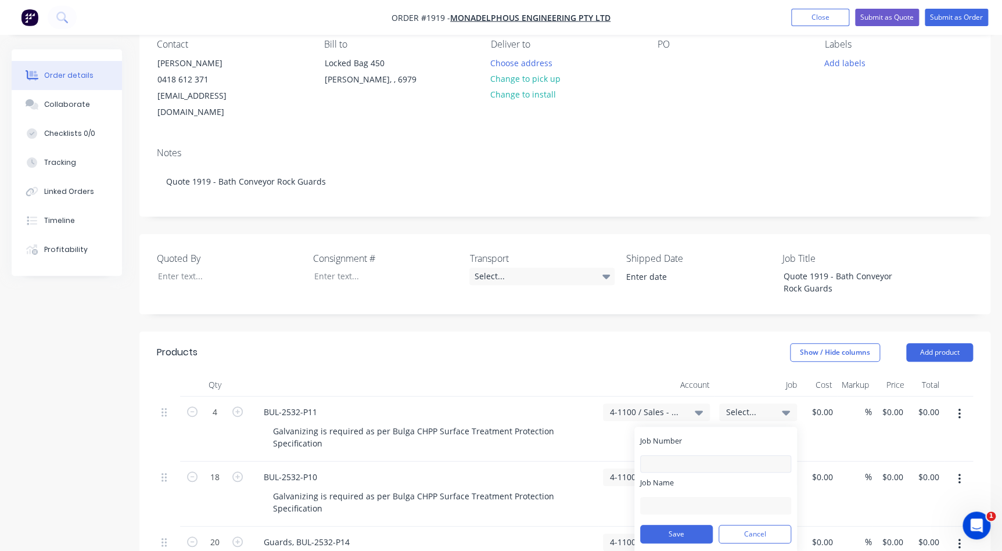
click at [729, 440] on div "Job Number" at bounding box center [715, 454] width 151 height 37
click at [729, 455] on input "Job Number" at bounding box center [715, 463] width 151 height 17
type input "1919"
drag, startPoint x: 728, startPoint y: 490, endPoint x: 667, endPoint y: 499, distance: 61.6
click at [667, 499] on form "Job Number 1919 Job Name MON - Access Stairs Save Cancel" at bounding box center [715, 493] width 151 height 114
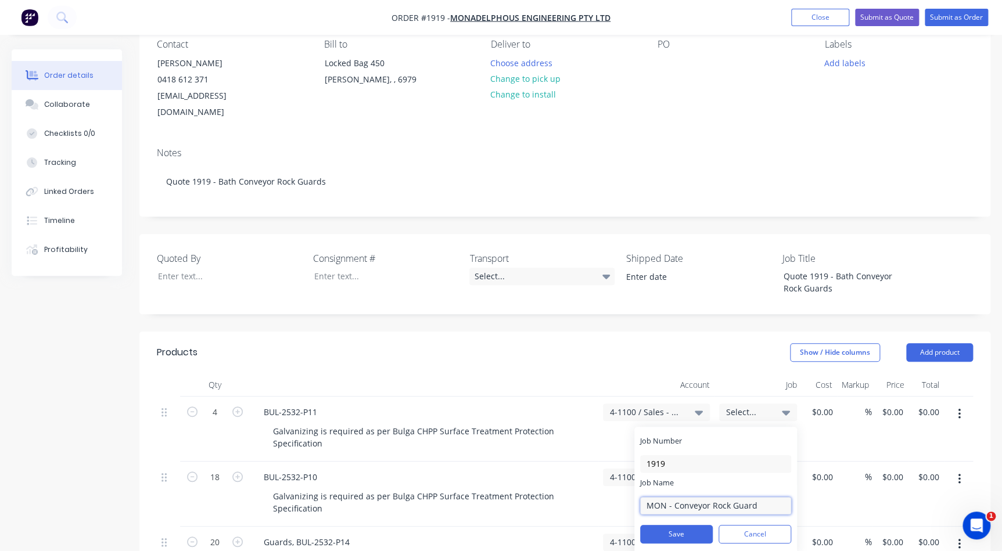
type input "MON - Conveyor Rock Guard"
click at [660, 519] on div "Save Cancel" at bounding box center [715, 534] width 151 height 30
click at [660, 525] on button "Save" at bounding box center [676, 534] width 73 height 19
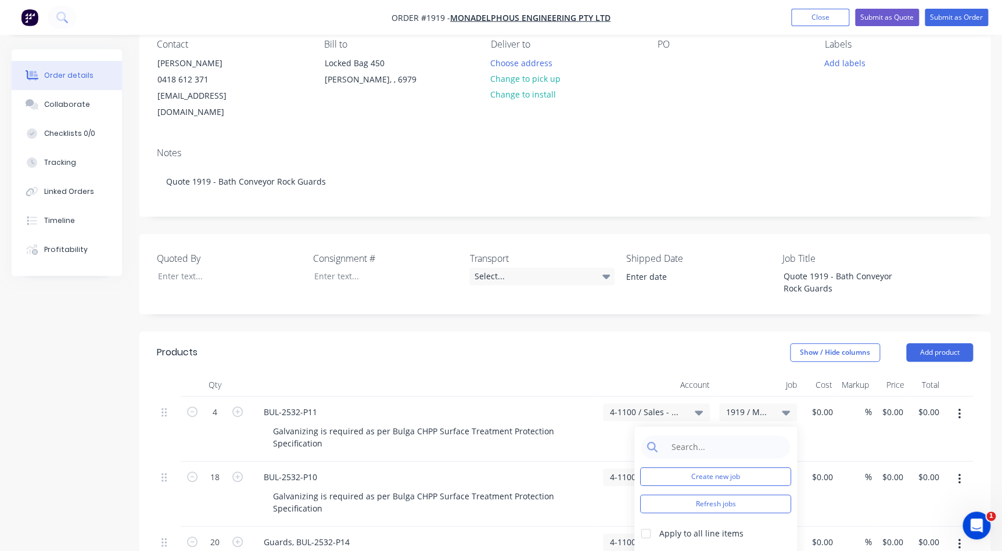
click at [772, 407] on div "1919 / MON - Conveyor Rock Guard" at bounding box center [758, 412] width 64 height 10
click at [740, 436] on input at bounding box center [724, 447] width 119 height 23
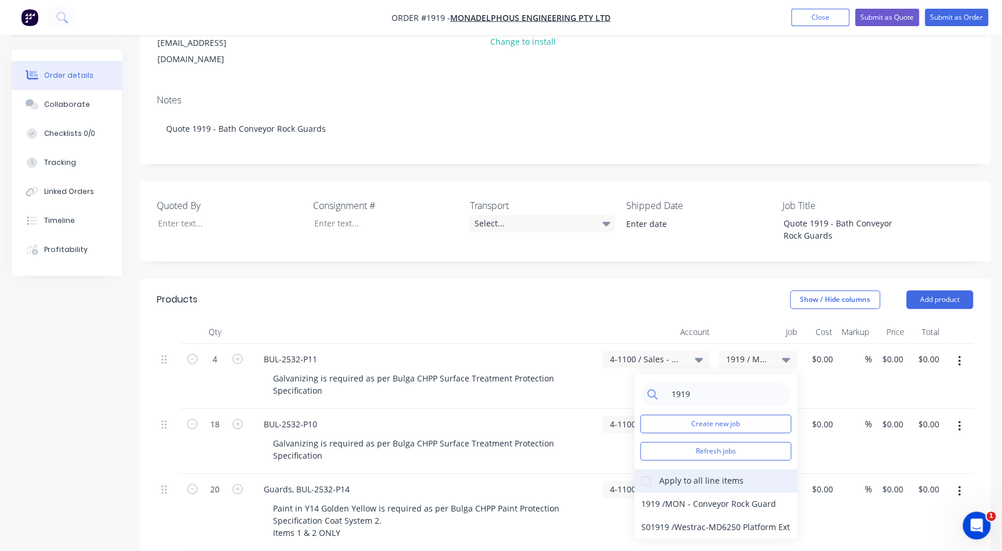
type input "1919"
click at [652, 469] on div at bounding box center [645, 480] width 23 height 23
click at [661, 493] on div "1919 / MON - Conveyor Rock Guard" at bounding box center [715, 504] width 163 height 23
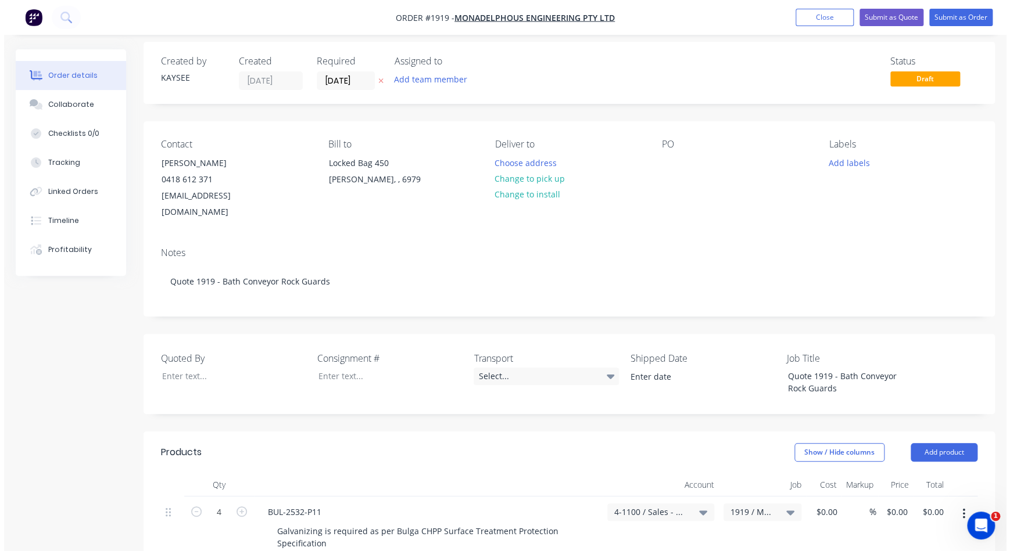
scroll to position [0, 0]
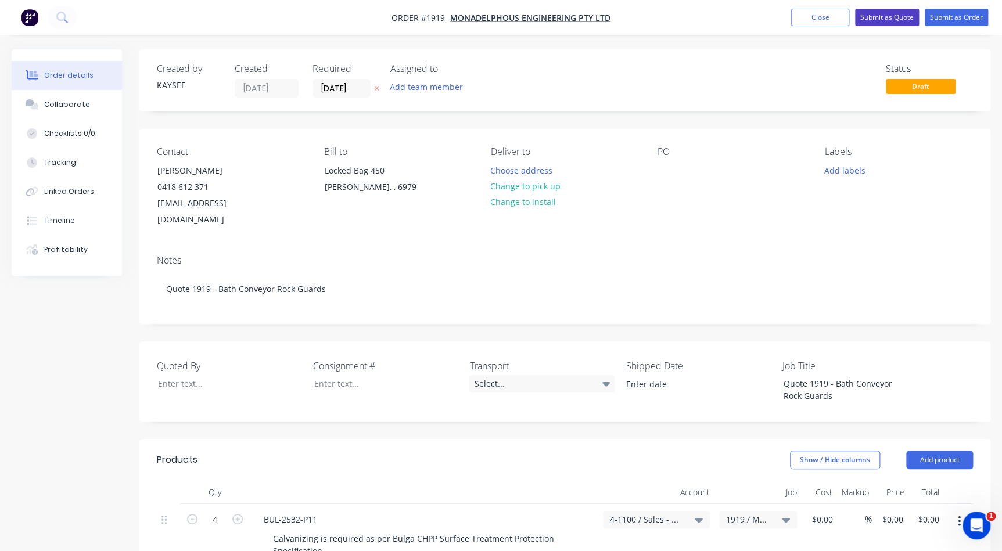
click at [900, 15] on button "Submit as Quote" at bounding box center [887, 17] width 64 height 17
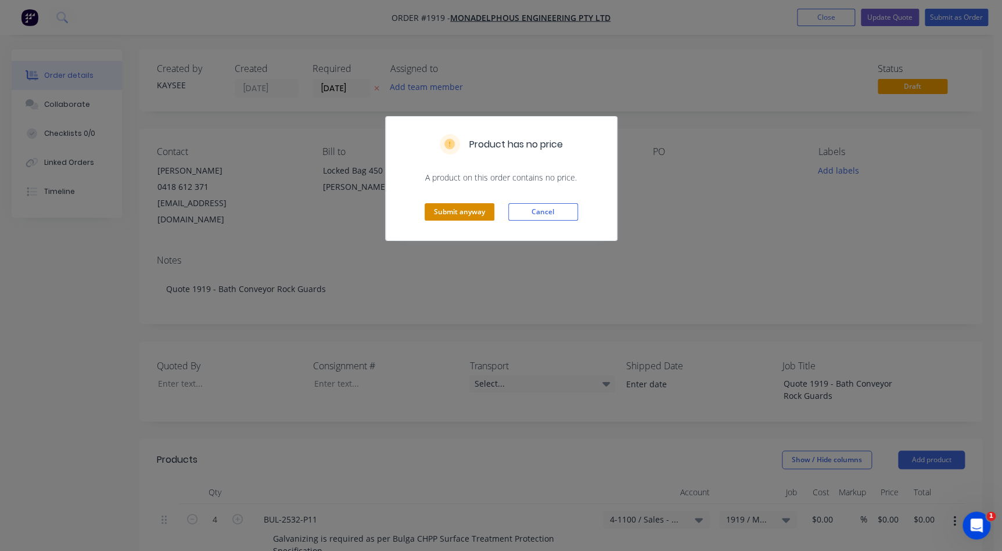
click at [483, 209] on button "Submit anyway" at bounding box center [460, 211] width 70 height 17
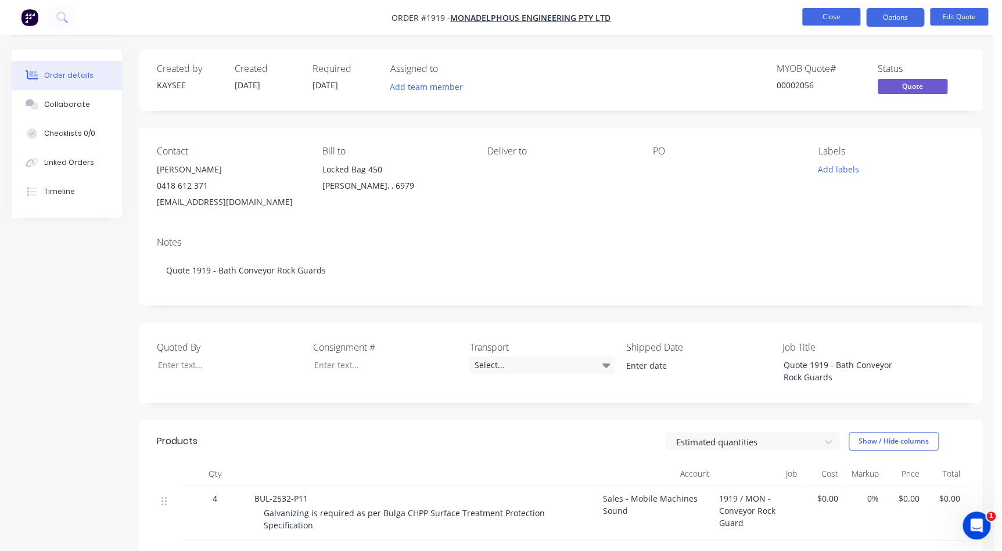
click at [857, 14] on button "Close" at bounding box center [831, 16] width 58 height 17
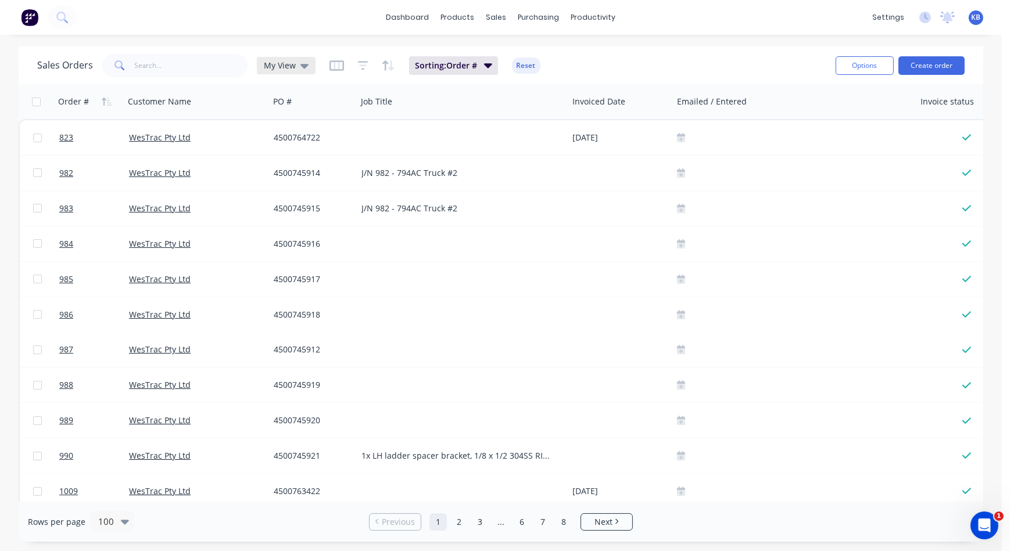
click at [308, 71] on div "My View" at bounding box center [286, 65] width 59 height 17
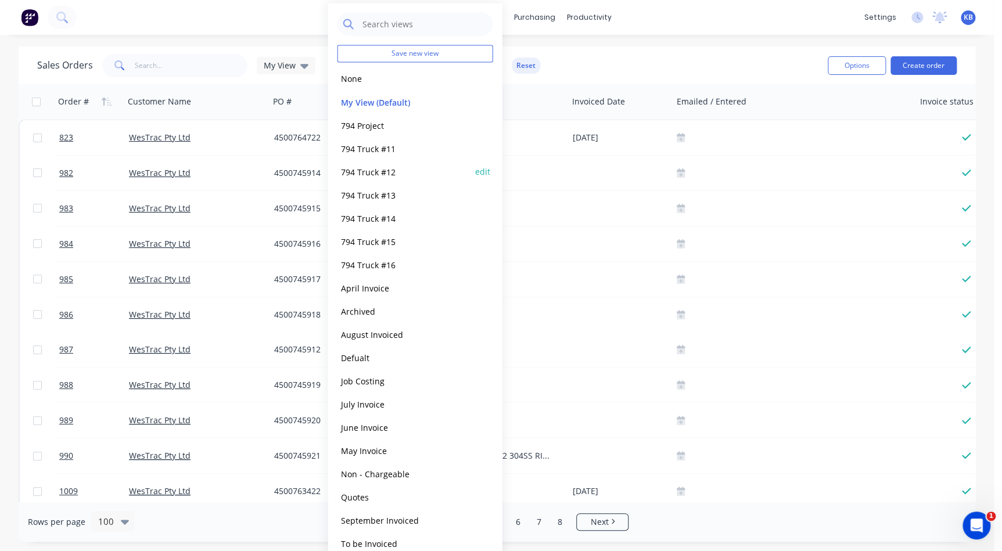
click at [394, 180] on div "794 Truck #12 edit" at bounding box center [416, 171] width 156 height 23
click at [385, 166] on button "794 Truck #12" at bounding box center [404, 171] width 132 height 13
